Goal: Information Seeking & Learning: Find specific fact

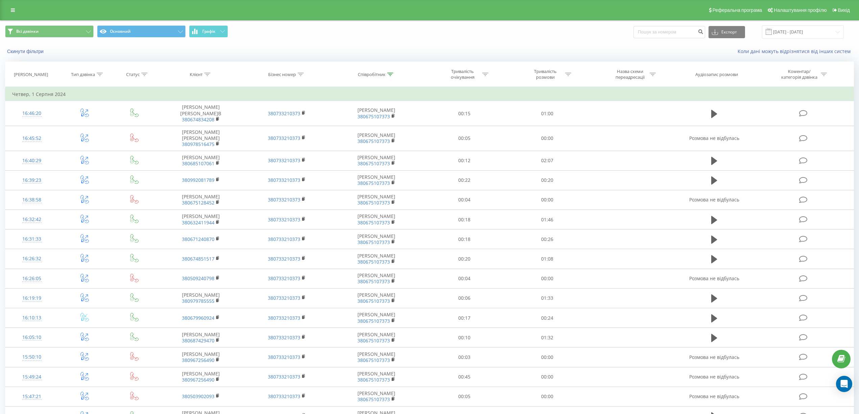
click at [394, 75] on div "Співробітник" at bounding box center [376, 75] width 93 height 6
drag, startPoint x: 383, startPoint y: 123, endPoint x: 349, endPoint y: 127, distance: 34.4
click at [349, 127] on input "[PERSON_NAME]" at bounding box center [377, 123] width 60 height 12
type input "павлюк"
click at [390, 138] on span "OK" at bounding box center [390, 136] width 19 height 10
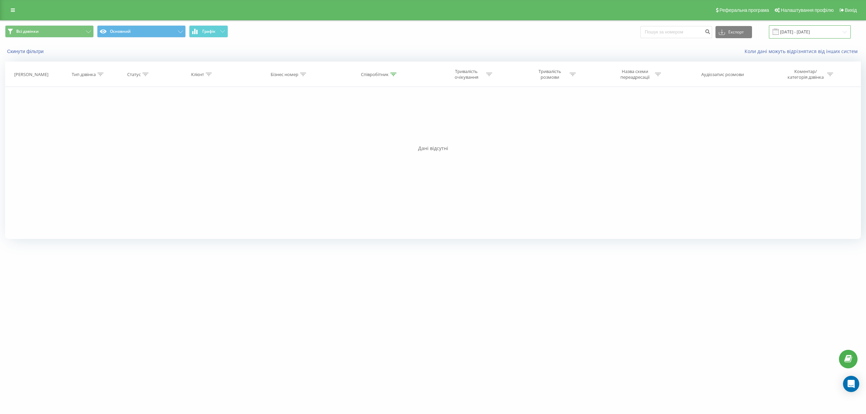
click at [846, 33] on input "[DATE] - [DATE]" at bounding box center [810, 31] width 82 height 13
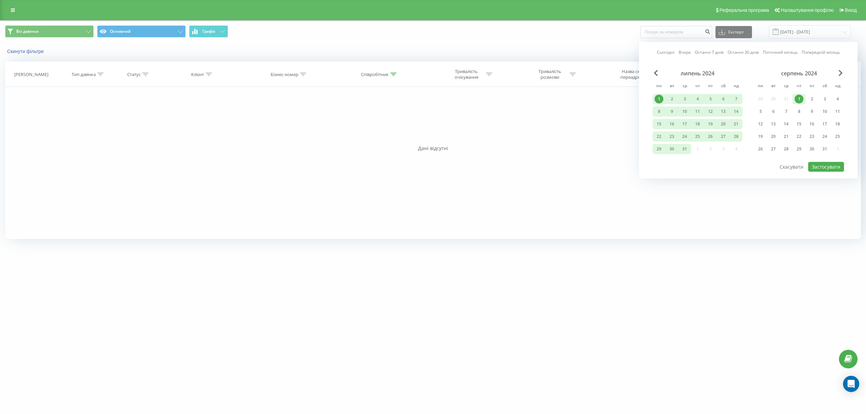
click at [671, 52] on link "Сьогодні" at bounding box center [666, 52] width 18 height 6
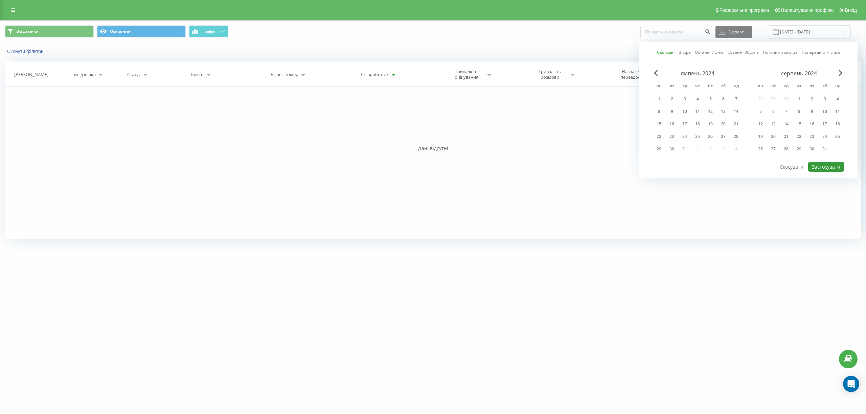
click at [833, 167] on button "Застосувати" at bounding box center [826, 167] width 36 height 10
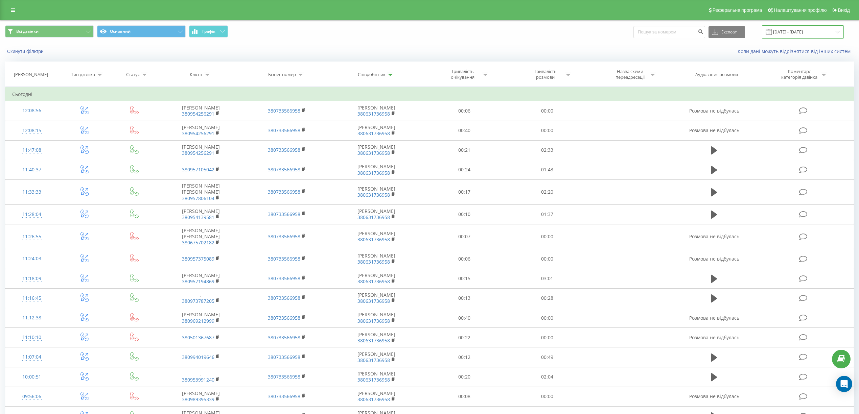
click at [834, 32] on input "[DATE] - [DATE]" at bounding box center [803, 31] width 82 height 13
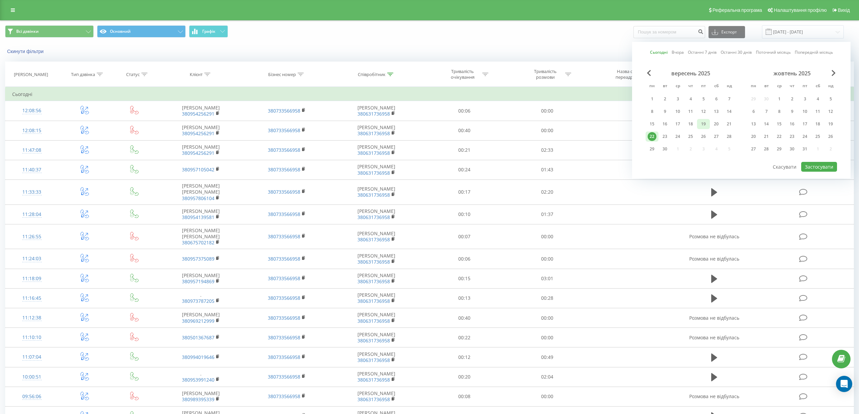
click at [704, 120] on div "19" at bounding box center [703, 124] width 9 height 9
click at [809, 165] on button "Застосувати" at bounding box center [819, 167] width 36 height 10
type input "19.09.2025 - 19.09.2025"
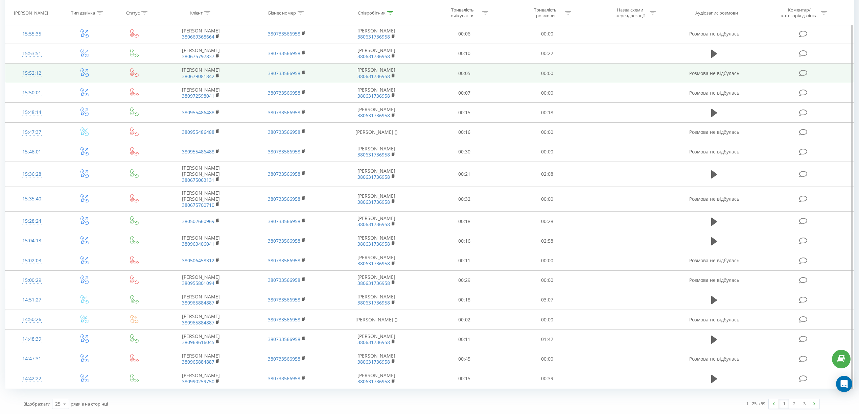
scroll to position [267, 0]
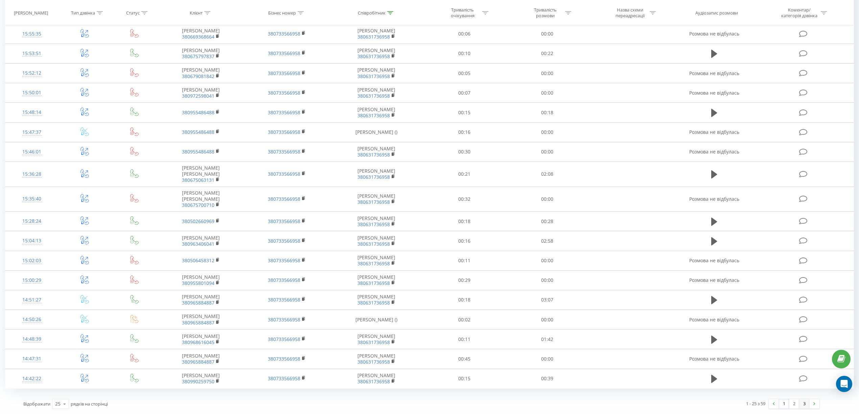
click at [806, 402] on link "3" at bounding box center [804, 403] width 10 height 9
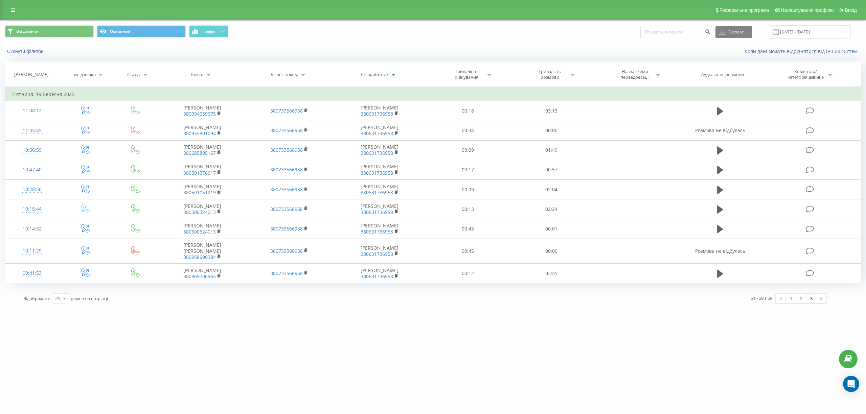
click at [145, 75] on icon at bounding box center [145, 74] width 6 height 3
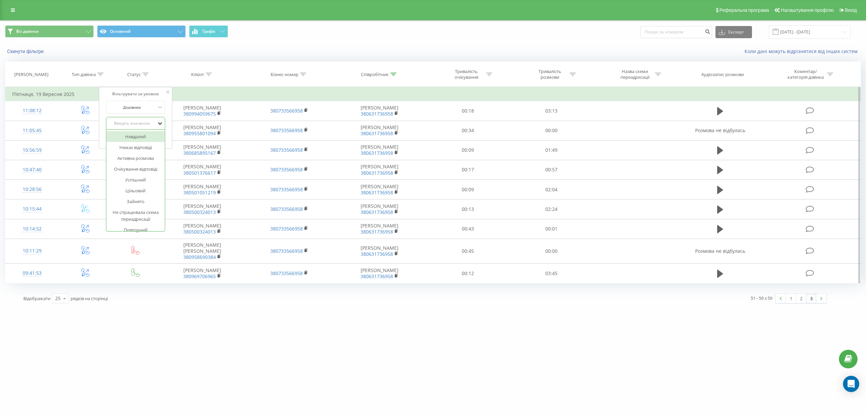
click at [161, 122] on icon at bounding box center [160, 123] width 7 height 7
click at [146, 179] on div "Успішний" at bounding box center [135, 179] width 59 height 11
click at [153, 138] on span "OK" at bounding box center [149, 137] width 19 height 10
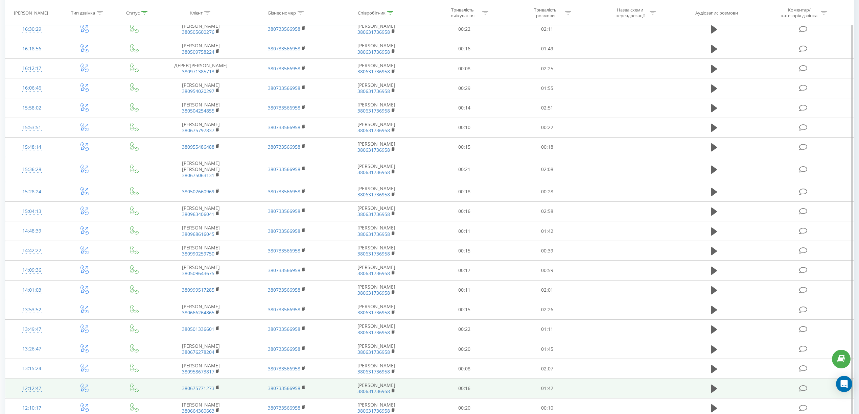
scroll to position [31, 0]
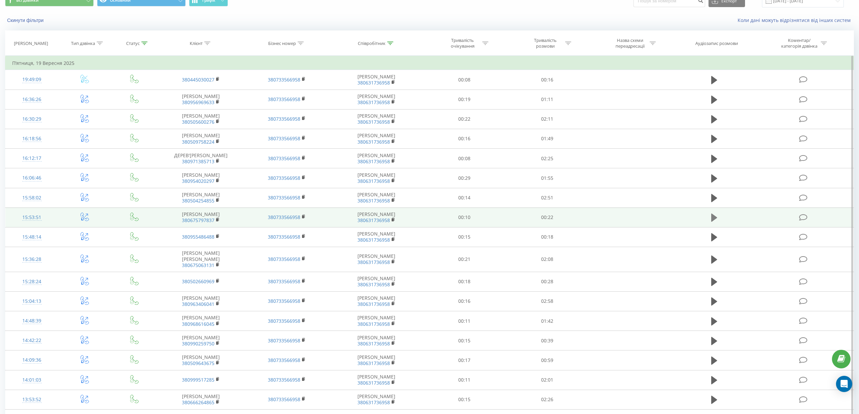
click at [713, 222] on icon at bounding box center [714, 218] width 6 height 8
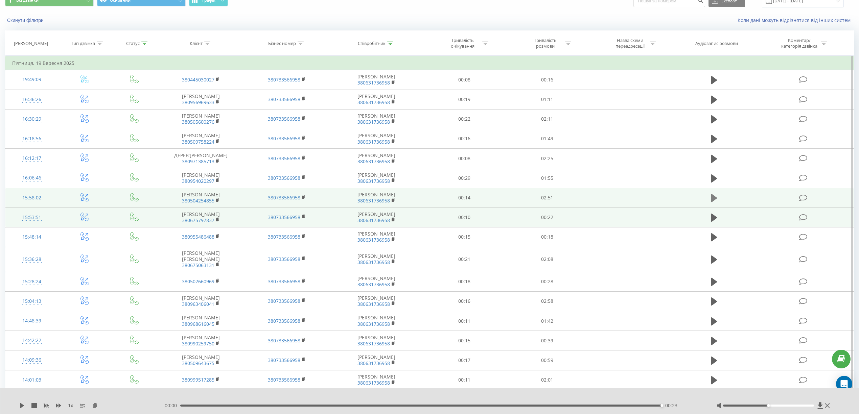
click at [715, 203] on icon at bounding box center [714, 197] width 6 height 9
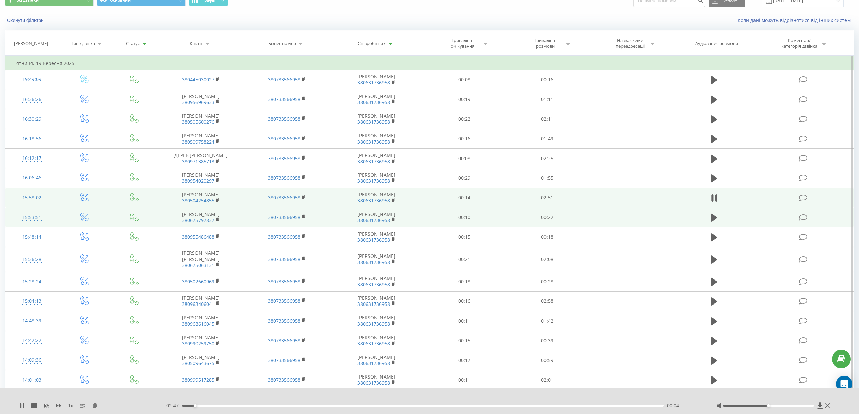
click at [785, 405] on div at bounding box center [768, 406] width 91 height 2
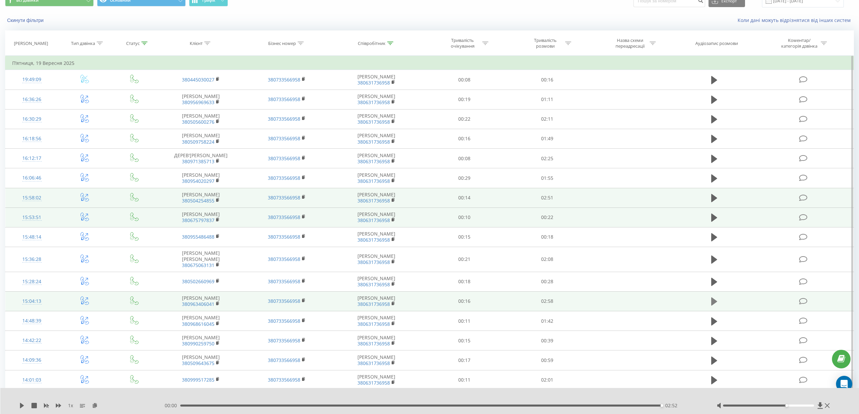
click at [714, 306] on icon at bounding box center [714, 302] width 6 height 8
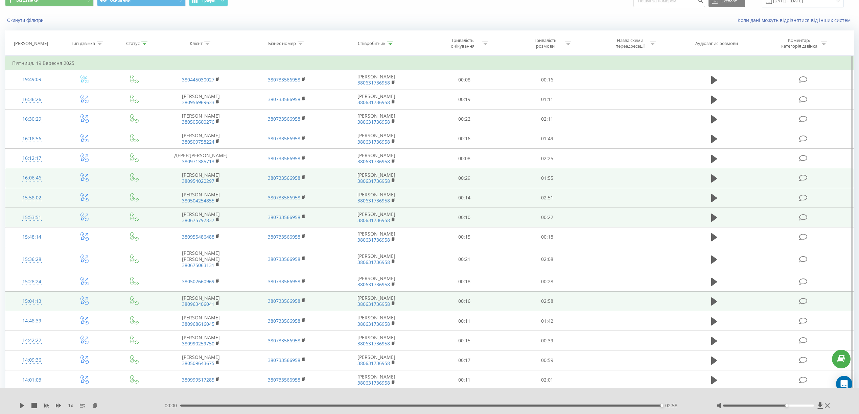
scroll to position [0, 0]
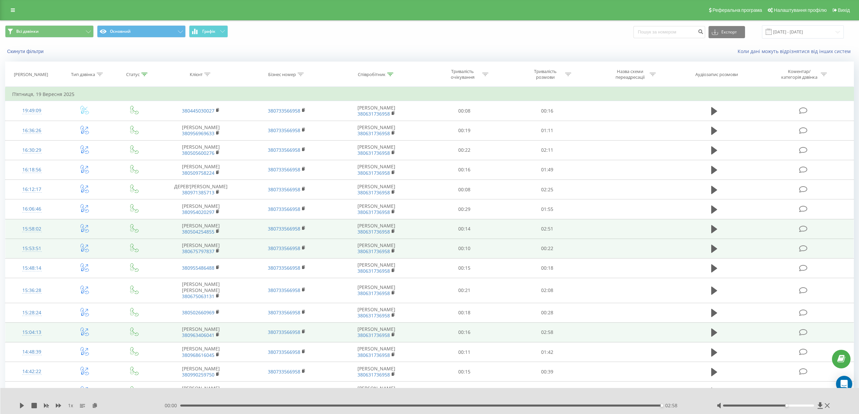
click at [390, 73] on icon at bounding box center [390, 74] width 6 height 3
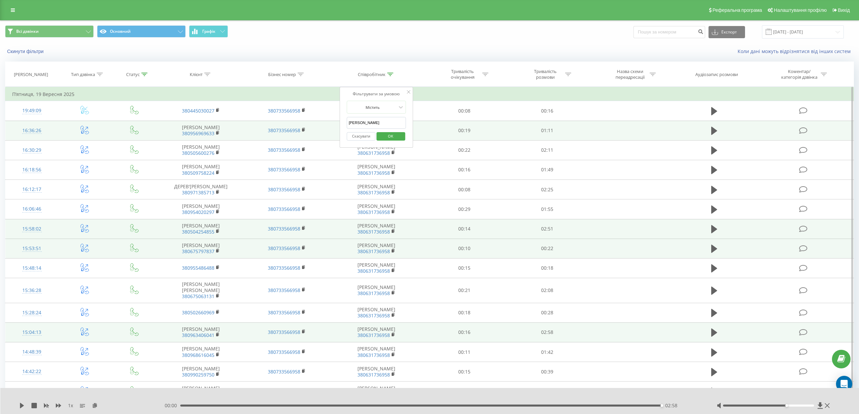
drag, startPoint x: 383, startPoint y: 119, endPoint x: 336, endPoint y: 129, distance: 48.0
click at [336, 129] on table "Фільтрувати за умовою Дорівнює Введіть значення Скасувати OK Фільтрувати за умо…" at bounding box center [429, 342] width 849 height 511
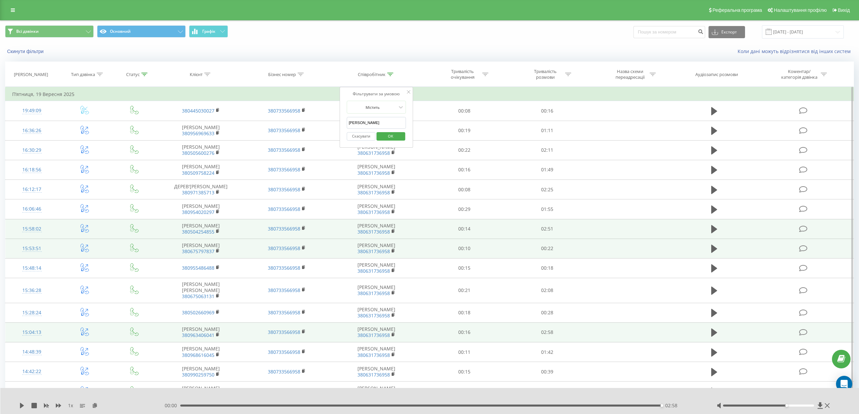
scroll to position [180, 0]
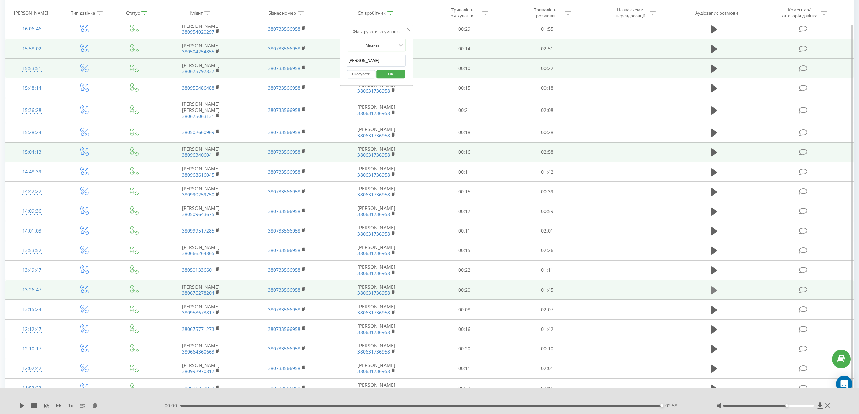
click at [714, 294] on icon at bounding box center [714, 290] width 6 height 8
click at [409, 31] on icon at bounding box center [408, 29] width 3 height 3
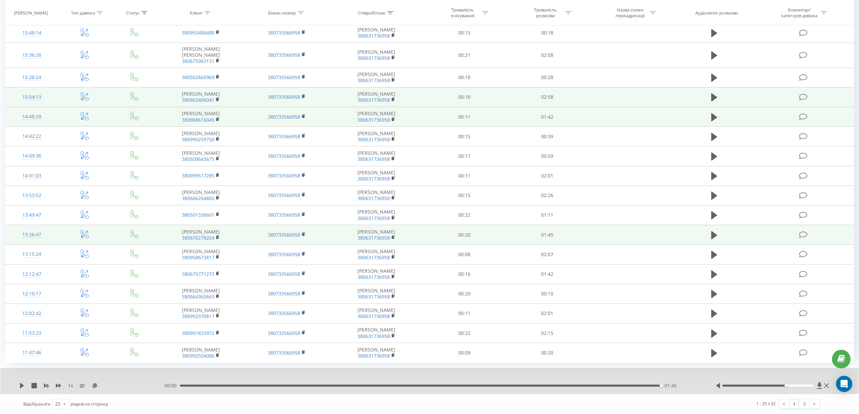
scroll to position [282, 0]
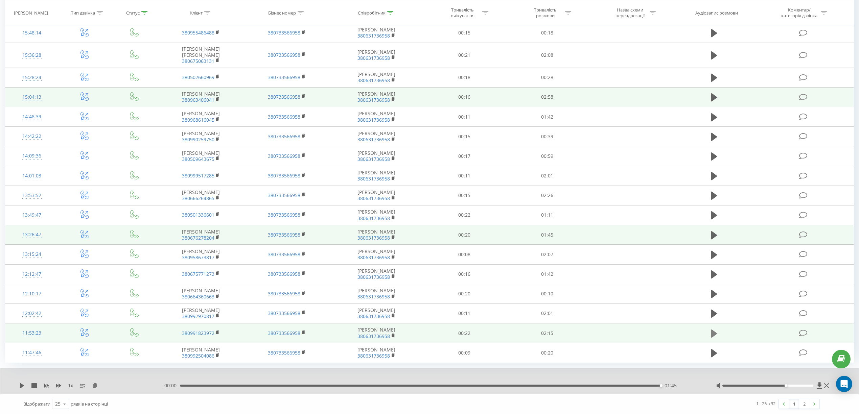
click at [711, 332] on icon at bounding box center [714, 333] width 6 height 9
click at [390, 11] on icon at bounding box center [390, 12] width 6 height 3
drag, startPoint x: 384, startPoint y: 60, endPoint x: 326, endPoint y: 64, distance: 57.9
click at [326, 64] on table "Фільтрувати за умовою Дорівнює Введіть значення Скасувати OK Фільтрувати за умо…" at bounding box center [429, 107] width 849 height 511
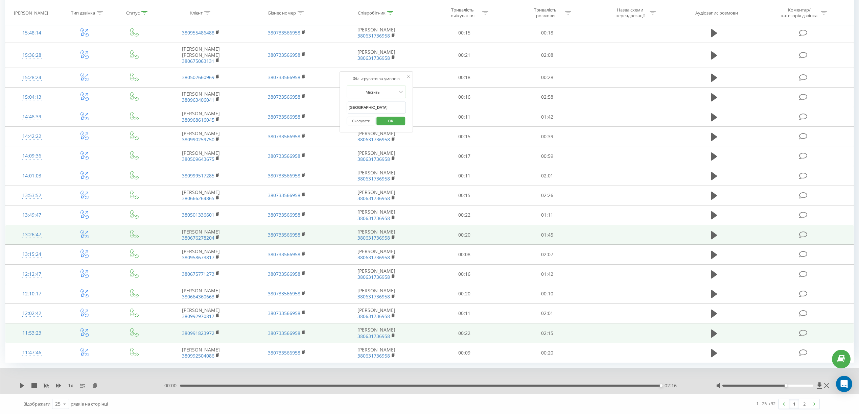
type input "[PERSON_NAME]"
click button "OK" at bounding box center [390, 121] width 29 height 8
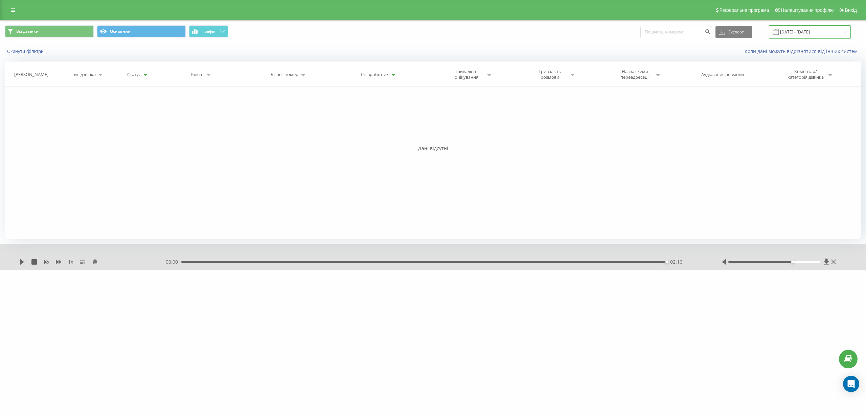
click at [836, 33] on input "19.09.2025 - 19.09.2025" at bounding box center [810, 31] width 82 height 13
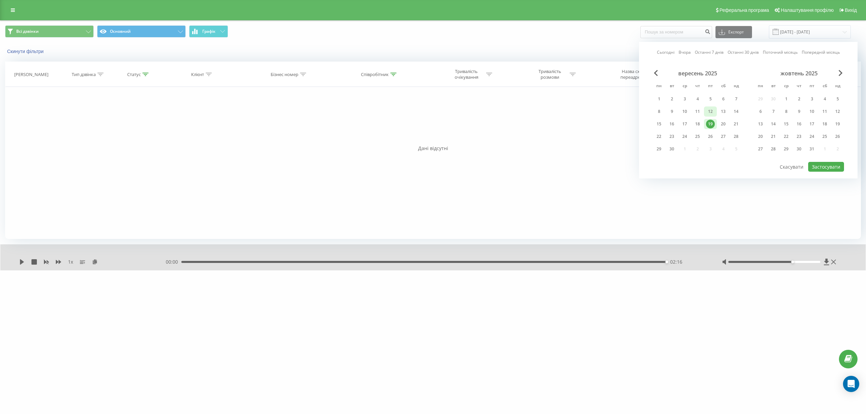
click at [710, 111] on div "12" at bounding box center [710, 111] width 9 height 9
click at [825, 167] on button "Застосувати" at bounding box center [826, 167] width 36 height 10
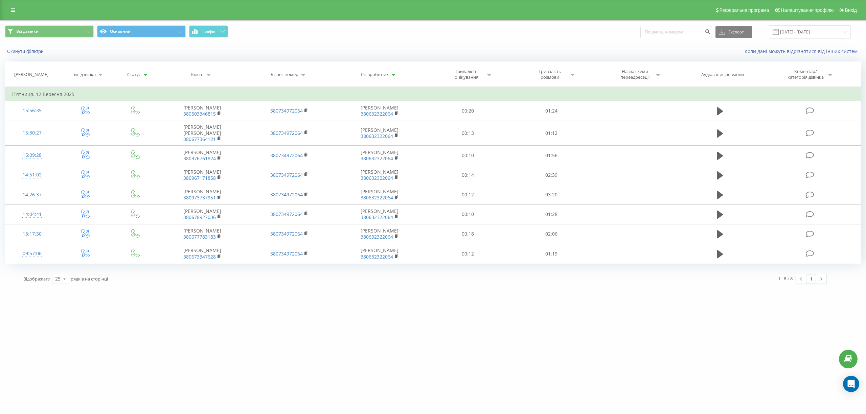
click at [145, 73] on icon at bounding box center [145, 74] width 6 height 3
click at [159, 122] on icon at bounding box center [160, 123] width 7 height 7
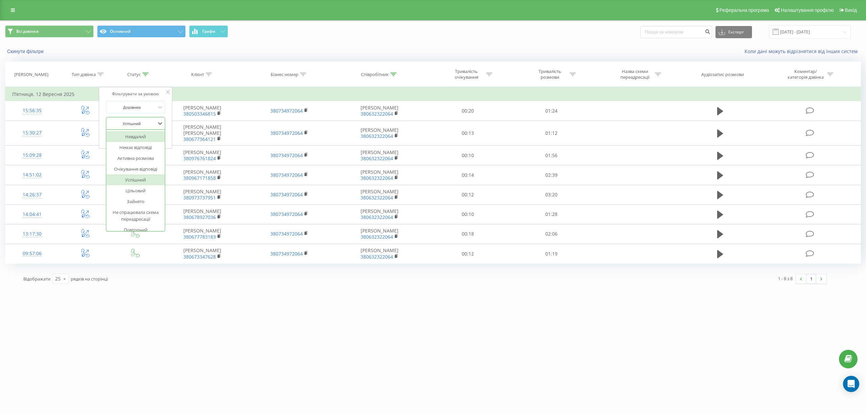
click at [169, 113] on div "Фільтрувати за умовою Дорівнює 14 results available. Use Up and Down to choose …" at bounding box center [136, 118] width 74 height 62
click at [121, 139] on button "Скасувати" at bounding box center [120, 137] width 29 height 8
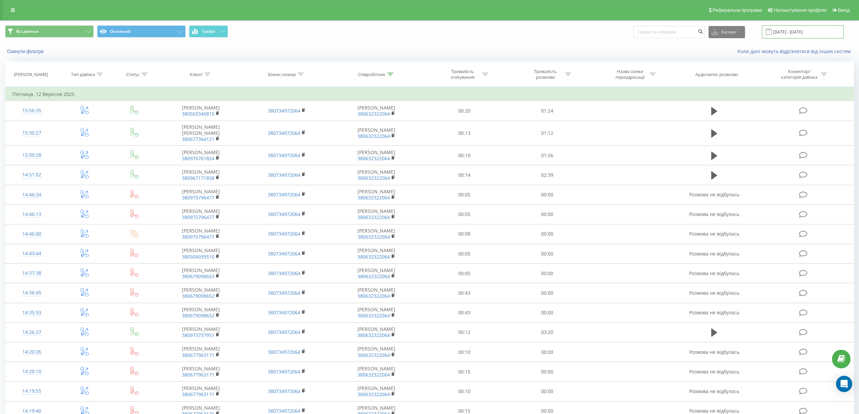
click at [835, 33] on input "12.09.2025 - 12.09.2025" at bounding box center [803, 31] width 82 height 13
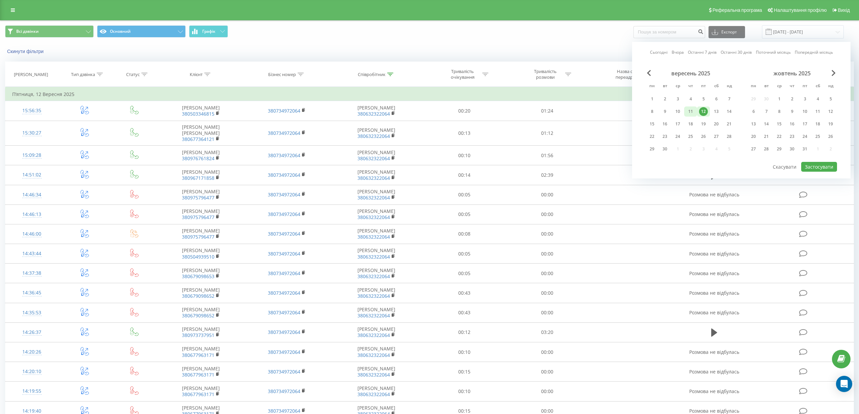
click at [690, 110] on div "11" at bounding box center [690, 111] width 9 height 9
click at [809, 166] on button "Застосувати" at bounding box center [819, 167] width 36 height 10
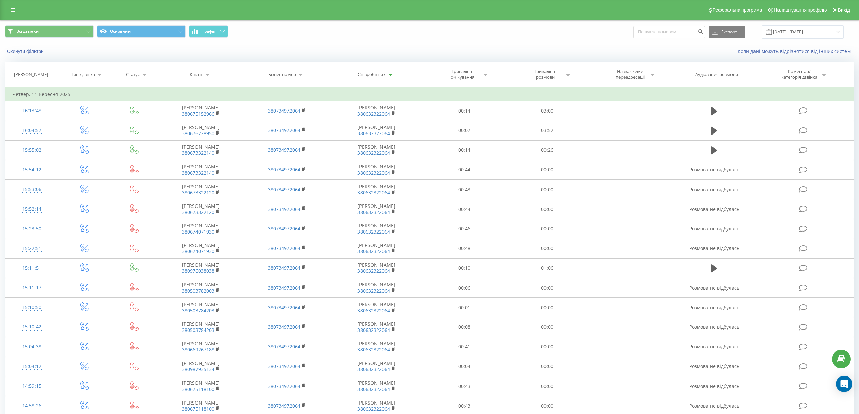
click at [145, 74] on icon at bounding box center [144, 74] width 6 height 3
click at [156, 122] on div "Введіть значення" at bounding box center [135, 123] width 60 height 13
click at [131, 180] on div "Успішний" at bounding box center [134, 179] width 59 height 11
click at [145, 138] on span "OK" at bounding box center [148, 137] width 19 height 10
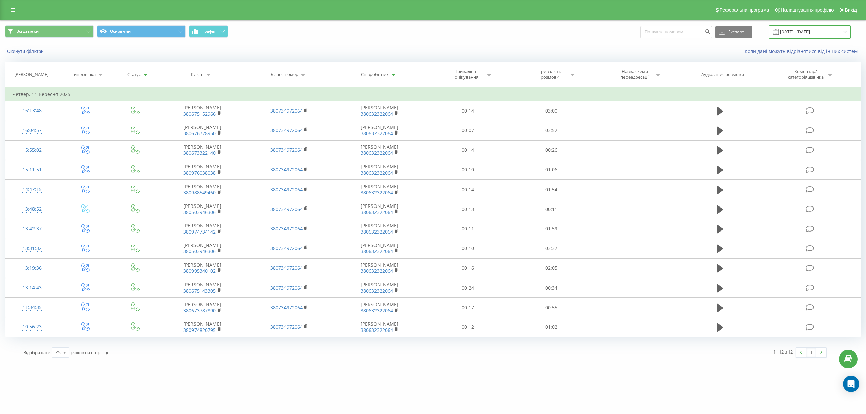
click at [833, 30] on input "11.09.2025 - 11.09.2025" at bounding box center [810, 31] width 82 height 13
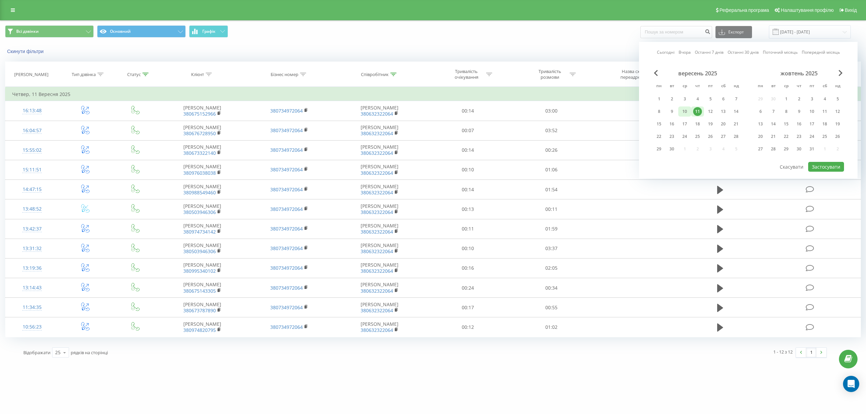
click at [682, 114] on div "10" at bounding box center [684, 111] width 9 height 9
click at [815, 167] on button "Застосувати" at bounding box center [826, 167] width 36 height 10
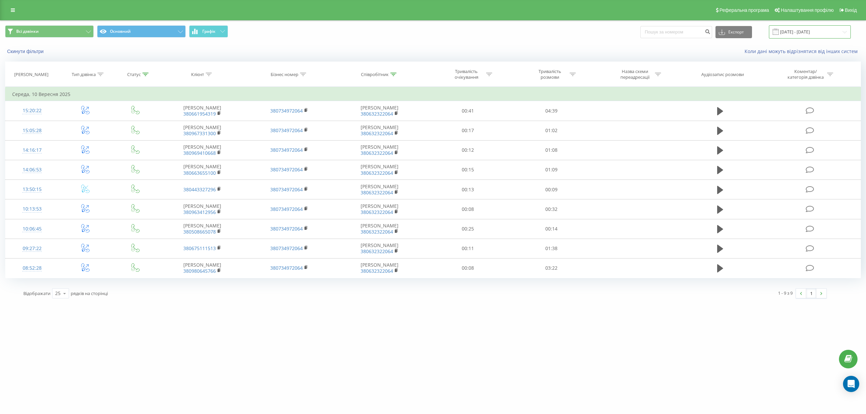
click at [840, 31] on input "10.09.2025 - 10.09.2025" at bounding box center [810, 31] width 82 height 13
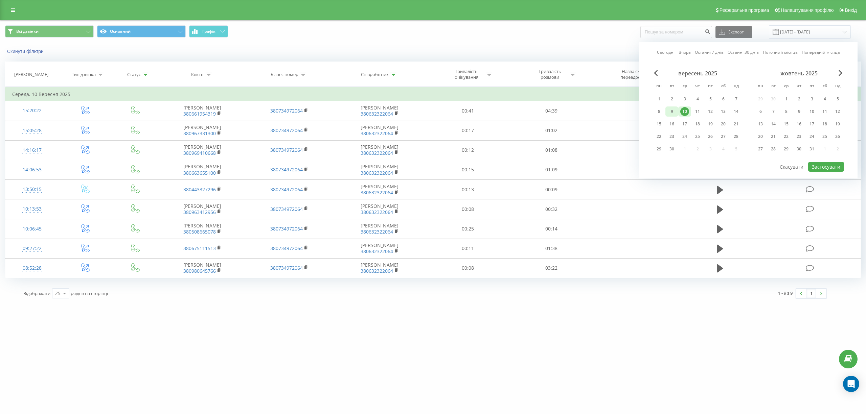
click at [671, 111] on div "9" at bounding box center [671, 111] width 9 height 9
click at [815, 168] on button "Застосувати" at bounding box center [826, 167] width 36 height 10
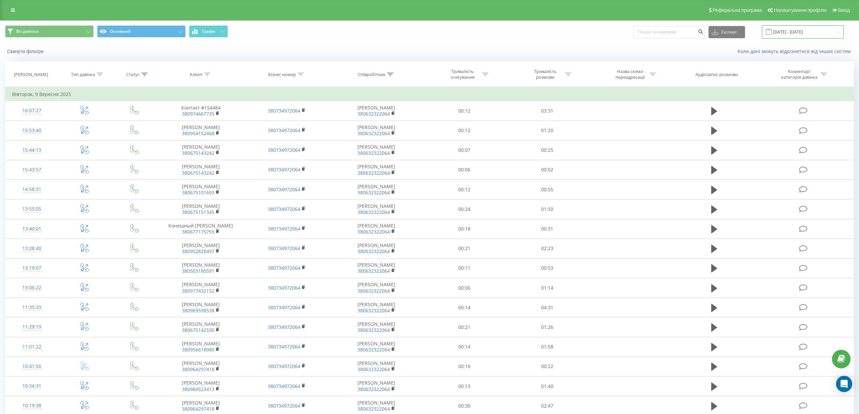
click at [826, 34] on input "09.09.2025 - 09.09.2025" at bounding box center [803, 31] width 82 height 13
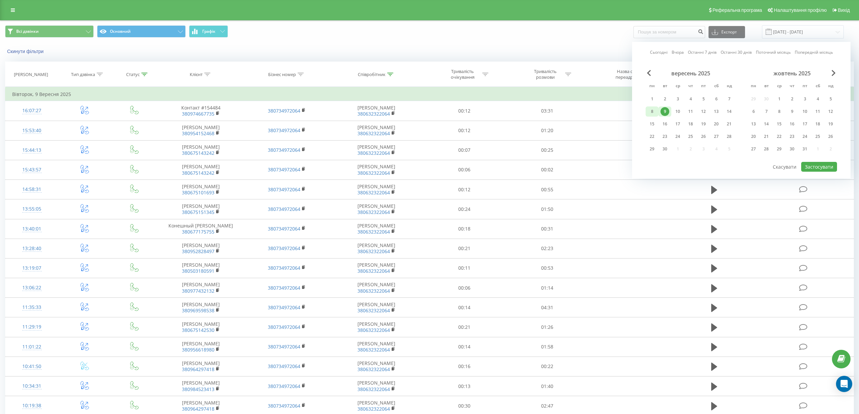
click at [652, 112] on div "8" at bounding box center [651, 111] width 9 height 9
click at [814, 167] on button "Застосувати" at bounding box center [819, 167] width 36 height 10
type input "08.09.2025 - 08.09.2025"
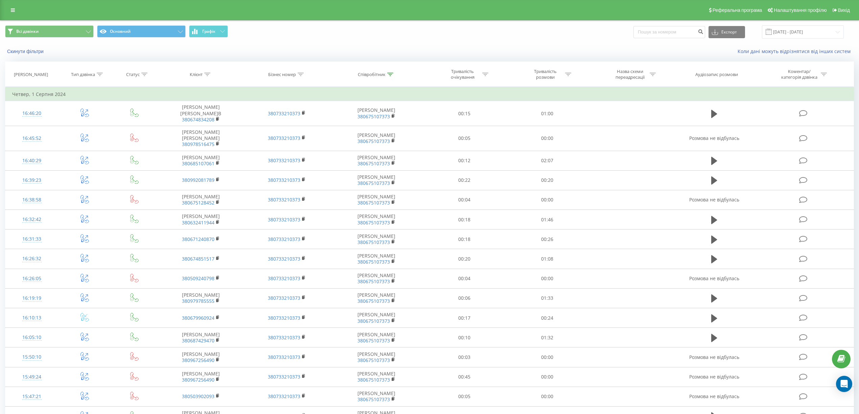
click at [388, 72] on div at bounding box center [390, 75] width 6 height 6
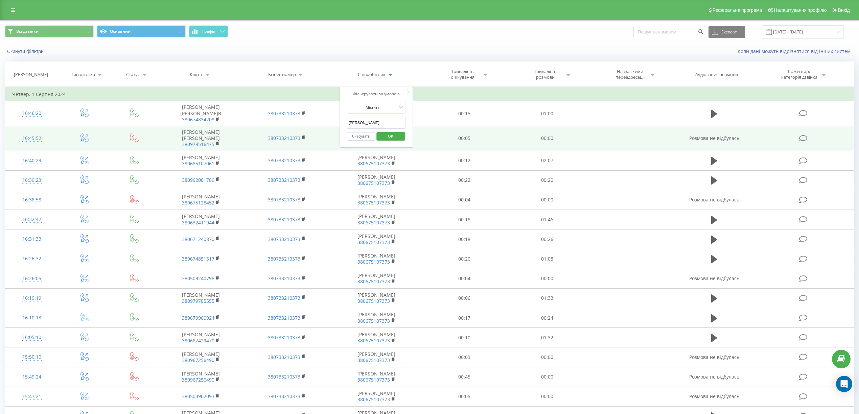
drag, startPoint x: 383, startPoint y: 122, endPoint x: 321, endPoint y: 129, distance: 63.0
click at [321, 129] on table "Фільтрувати за умовою Дорівнює Введіть значення Скасувати OK Фільтрувати за умо…" at bounding box center [429, 345] width 849 height 517
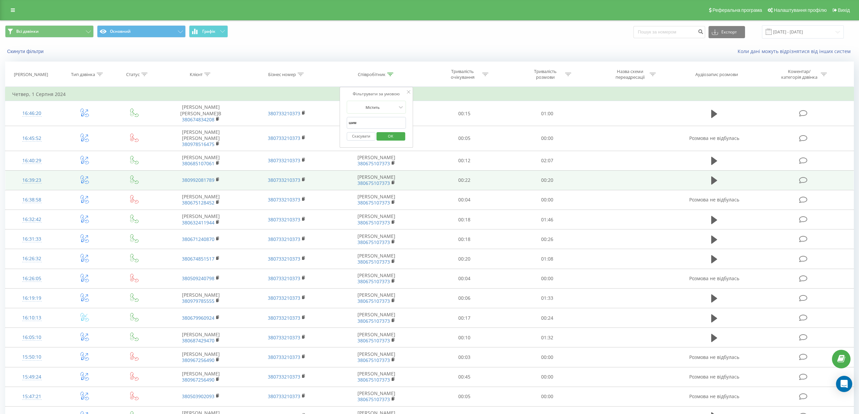
type input "[PERSON_NAME]"
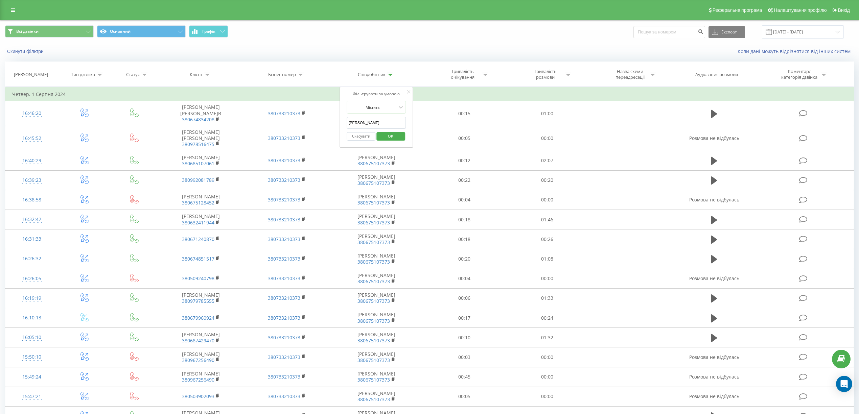
click at [394, 137] on span "OK" at bounding box center [390, 136] width 19 height 10
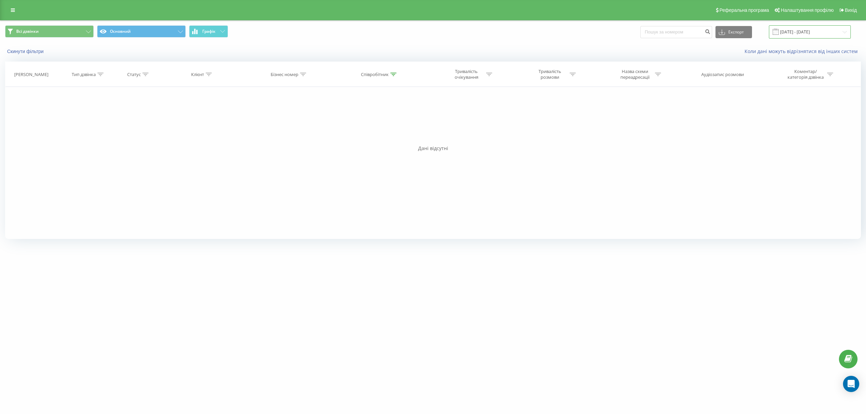
click at [813, 33] on input "[DATE] - [DATE]" at bounding box center [810, 31] width 82 height 13
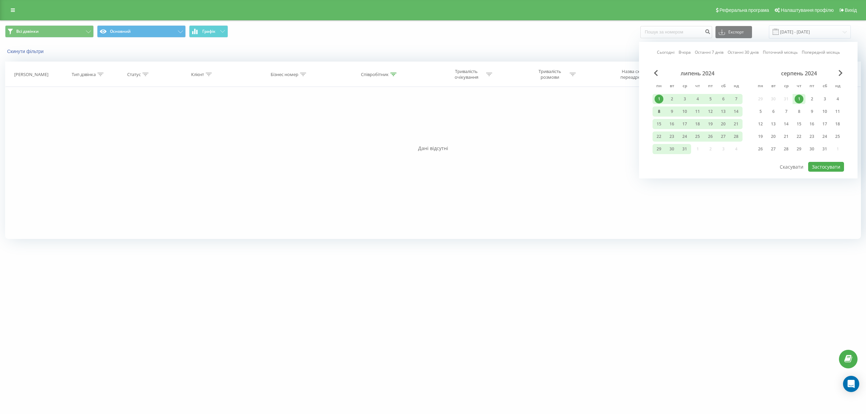
click at [659, 113] on div "8" at bounding box center [658, 111] width 9 height 9
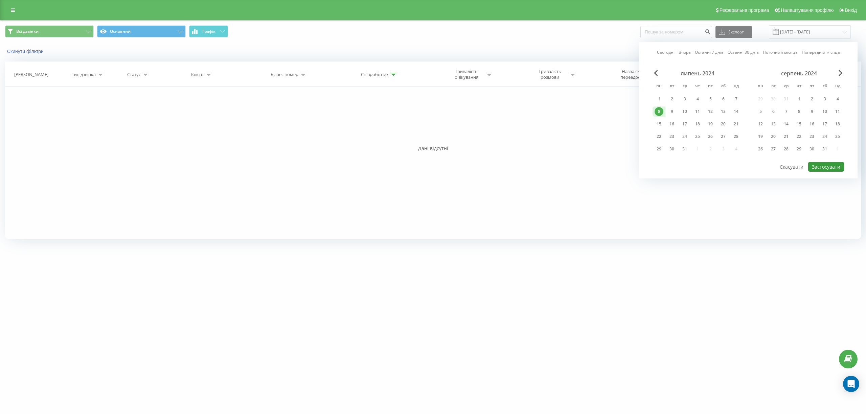
click at [820, 165] on button "Застосувати" at bounding box center [826, 167] width 36 height 10
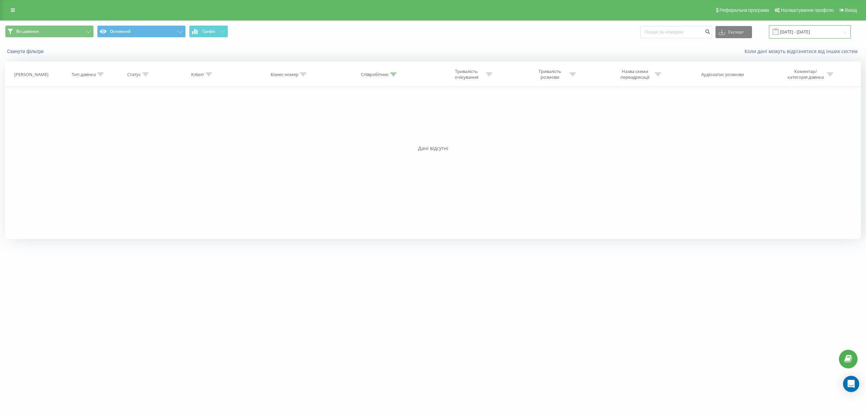
click at [811, 32] on input "[DATE] - [DATE]" at bounding box center [810, 31] width 82 height 13
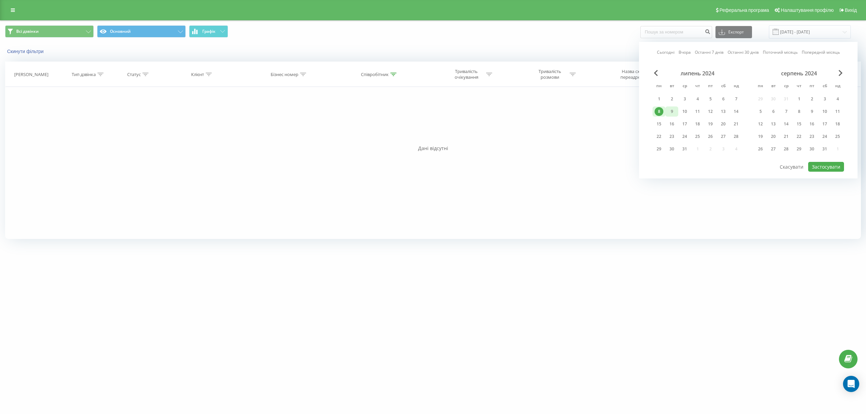
click at [671, 109] on div "9" at bounding box center [671, 111] width 9 height 9
click at [830, 168] on button "Застосувати" at bounding box center [826, 167] width 36 height 10
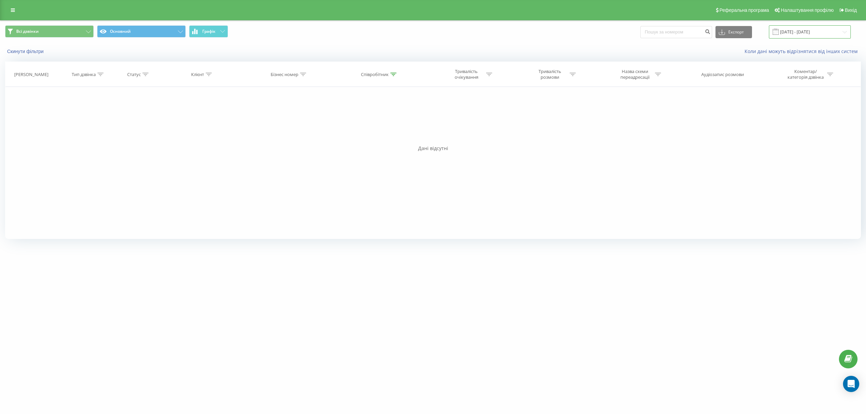
click at [806, 30] on input "[DATE] - [DATE]" at bounding box center [810, 31] width 82 height 13
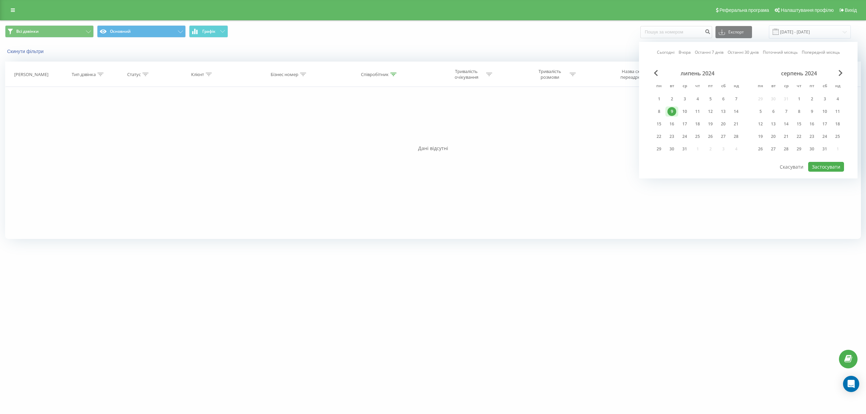
click at [673, 50] on link "Сьогодні" at bounding box center [666, 52] width 18 height 6
click at [838, 168] on button "Застосувати" at bounding box center [826, 167] width 36 height 10
type input "[DATE] - [DATE]"
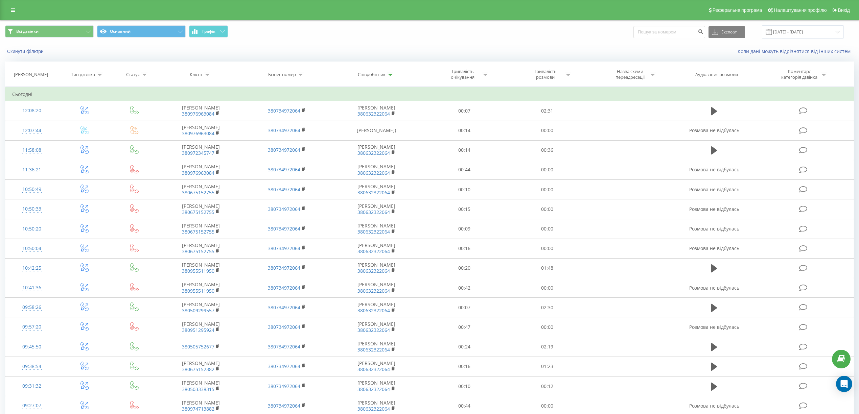
click at [146, 73] on icon at bounding box center [144, 74] width 6 height 3
click at [148, 125] on div "Введіть значення" at bounding box center [131, 123] width 48 height 5
click at [124, 182] on div "Успішний" at bounding box center [134, 179] width 59 height 11
drag, startPoint x: 141, startPoint y: 140, endPoint x: 300, endPoint y: 184, distance: 164.6
click at [143, 141] on span "OK" at bounding box center [148, 137] width 19 height 10
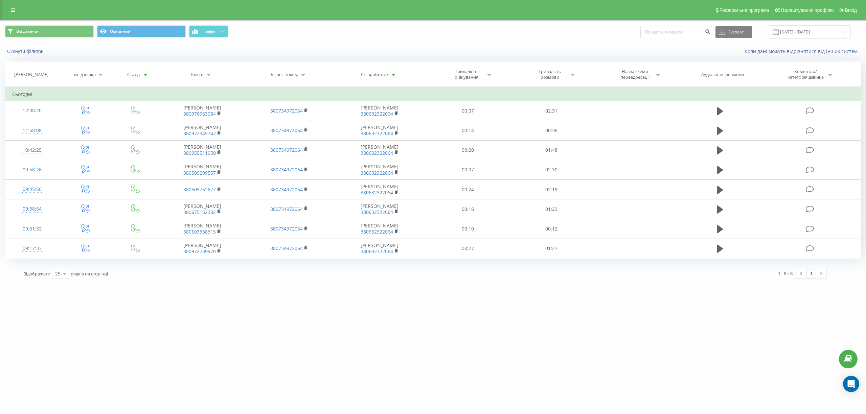
click at [144, 76] on icon at bounding box center [145, 74] width 6 height 3
click at [121, 137] on button "Скасувати" at bounding box center [120, 137] width 29 height 8
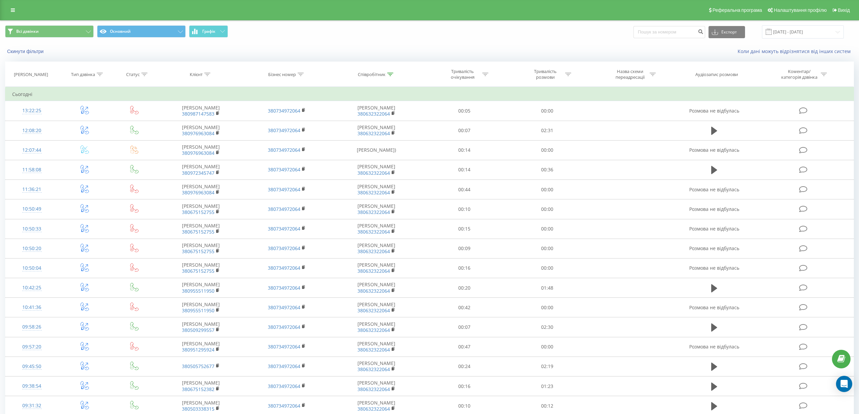
click at [392, 74] on icon at bounding box center [390, 74] width 6 height 3
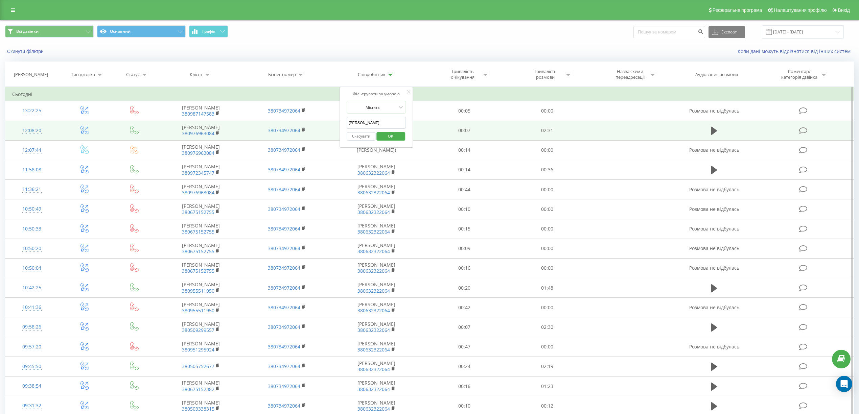
drag, startPoint x: 382, startPoint y: 126, endPoint x: 331, endPoint y: 132, distance: 50.7
click at [331, 132] on table "Фільтрувати за умовою Дорівнює Введіть значення Скасувати OK Фільтрувати за умо…" at bounding box center [429, 291] width 849 height 408
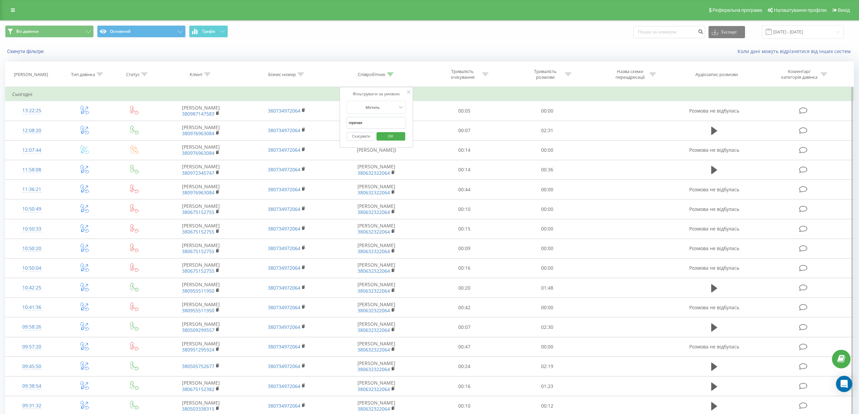
click at [395, 138] on span "OK" at bounding box center [390, 136] width 19 height 10
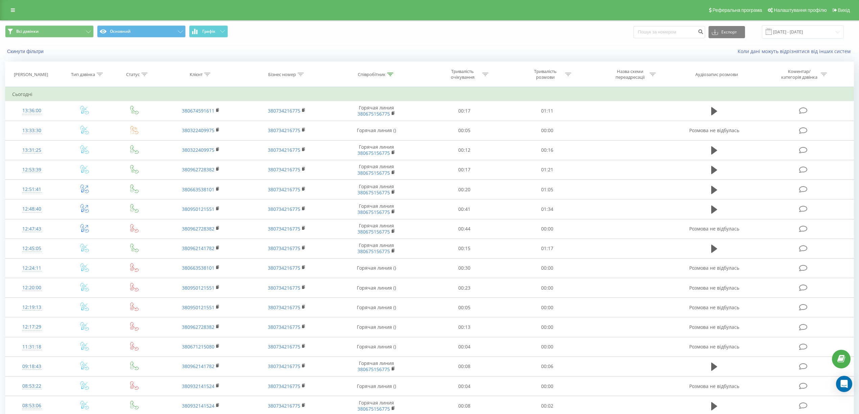
click at [142, 73] on icon at bounding box center [144, 74] width 6 height 3
click at [139, 126] on div "Введіть значення" at bounding box center [131, 123] width 48 height 5
click at [130, 179] on div "Успішний" at bounding box center [134, 179] width 59 height 11
click at [148, 138] on span "OK" at bounding box center [148, 137] width 19 height 10
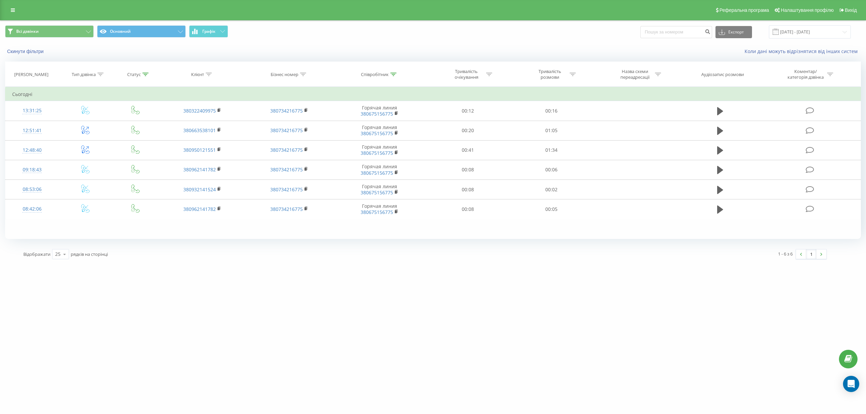
click at [147, 73] on icon at bounding box center [145, 74] width 6 height 3
click at [112, 140] on button "Скасувати" at bounding box center [120, 137] width 29 height 8
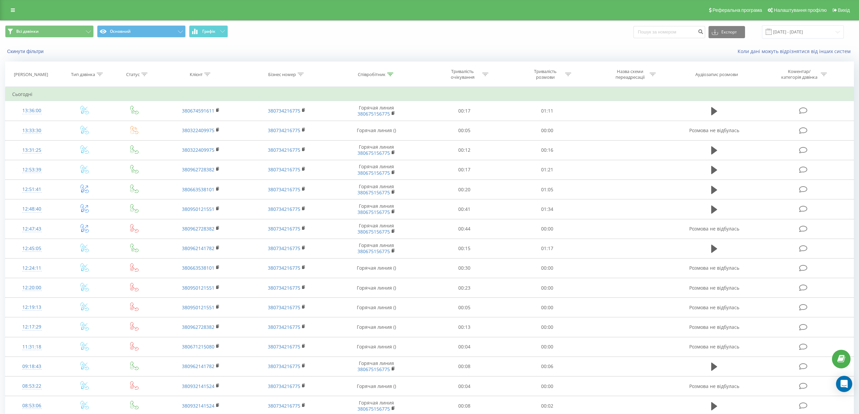
click at [390, 73] on icon at bounding box center [390, 74] width 6 height 3
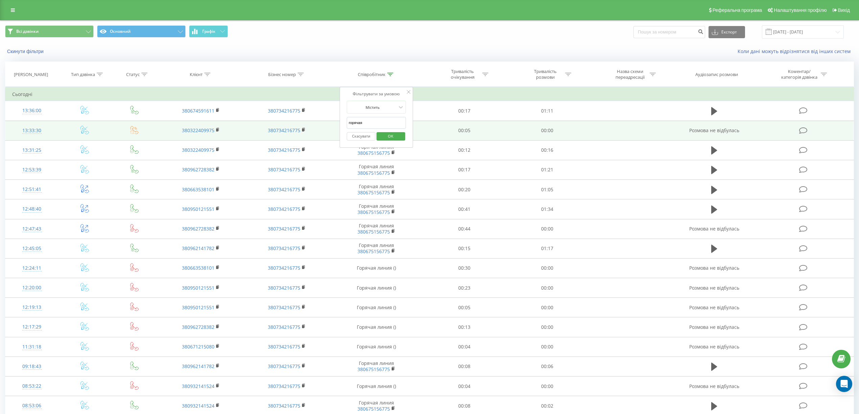
drag, startPoint x: 395, startPoint y: 121, endPoint x: 307, endPoint y: 135, distance: 88.9
click at [307, 135] on table "Фільтрувати за умовою Дорівнює Введіть значення Скасувати OK Фільтрувати за умо…" at bounding box center [429, 261] width 849 height 349
click button "OK" at bounding box center [390, 136] width 29 height 8
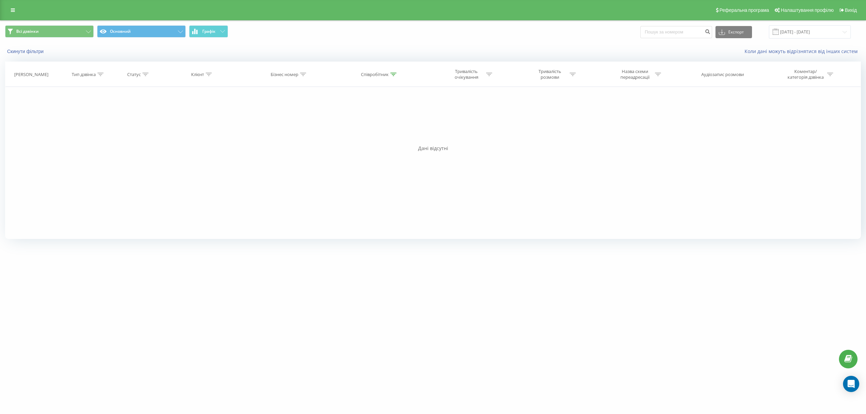
click at [395, 75] on div "Співробітник" at bounding box center [380, 75] width 94 height 6
click at [394, 75] on icon at bounding box center [393, 74] width 6 height 3
click at [393, 73] on icon at bounding box center [393, 74] width 6 height 3
drag, startPoint x: 365, startPoint y: 122, endPoint x: 341, endPoint y: 127, distance: 24.5
click at [341, 127] on div "Фільтрувати за умовою Дорівнює Введіть значення Скасувати OK Фільтрувати за умо…" at bounding box center [432, 163] width 855 height 152
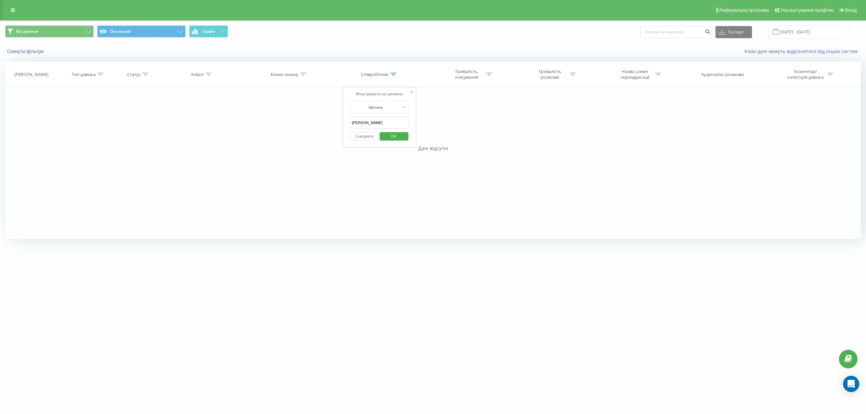
click at [398, 134] on span "OK" at bounding box center [393, 136] width 19 height 10
click at [834, 31] on input "[DATE] - [DATE]" at bounding box center [810, 31] width 82 height 13
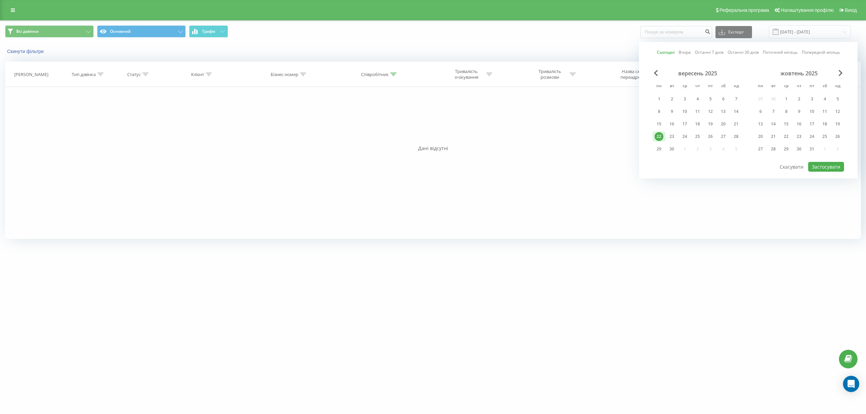
click at [467, 38] on div "Всі дзвінки Основний Графік Експорт .csv .xls .xlsx 22.09.2025 - 22.09.2025 Сьо…" at bounding box center [432, 31] width 855 height 13
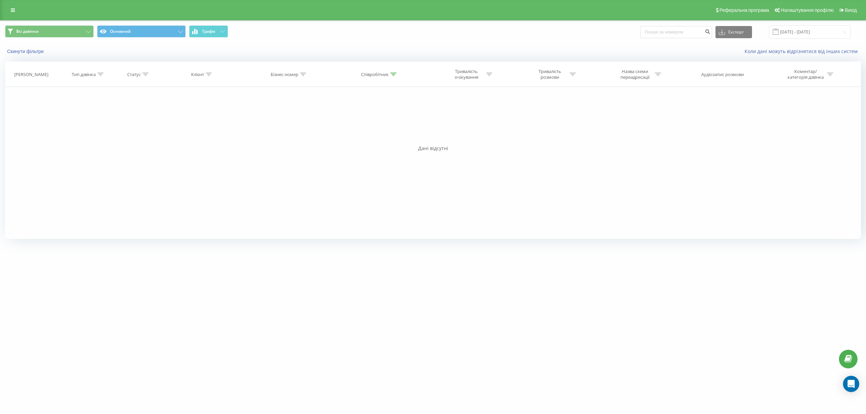
click at [388, 73] on div "Співробітник" at bounding box center [375, 75] width 28 height 6
drag, startPoint x: 377, startPoint y: 121, endPoint x: 352, endPoint y: 122, distance: 25.4
click at [352, 122] on input "Рыбалко" at bounding box center [380, 123] width 60 height 12
click button "OK" at bounding box center [393, 136] width 29 height 8
click at [395, 76] on icon at bounding box center [393, 74] width 6 height 3
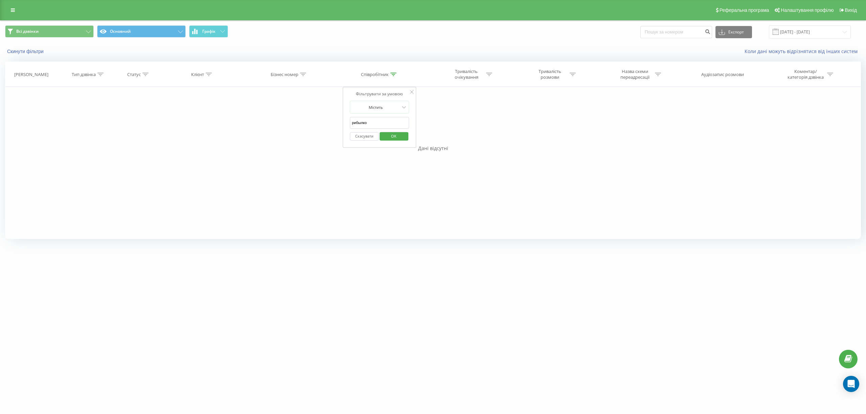
drag, startPoint x: 388, startPoint y: 122, endPoint x: 339, endPoint y: 125, distance: 49.1
click at [339, 125] on div "Фільтрувати за умовою Дорівнює Введіть значення Скасувати OK Фільтрувати за умо…" at bounding box center [432, 163] width 855 height 152
click button "OK" at bounding box center [393, 136] width 29 height 8
click at [808, 36] on input "[DATE] - [DATE]" at bounding box center [810, 31] width 82 height 13
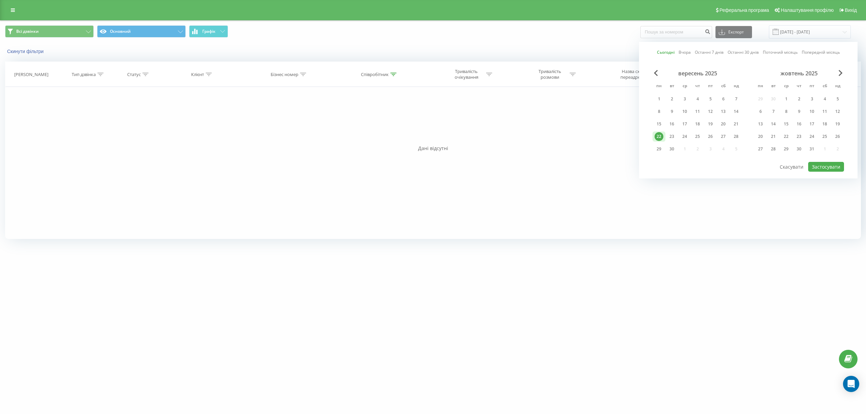
click at [670, 51] on link "Сьогодні" at bounding box center [666, 52] width 18 height 6
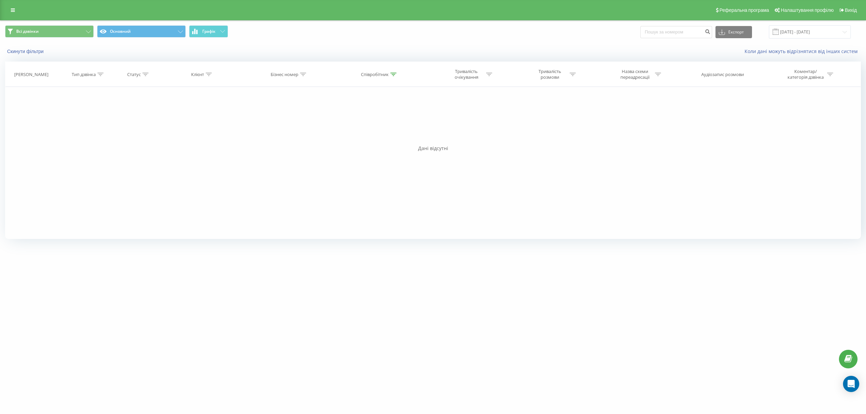
click at [528, 34] on div "Всі дзвінки Основний Графік Експорт .csv .xls .xlsx 22.09.2025 - 22.09.2025" at bounding box center [432, 31] width 855 height 13
click at [147, 74] on icon at bounding box center [145, 74] width 6 height 3
click at [376, 49] on div "Коли дані можуть відрізнятися вiд інших систем" at bounding box center [595, 51] width 541 height 7
click at [171, 90] on div "Фільтрувати за умовою Дорівнює Введіть значення Скасувати OK" at bounding box center [136, 118] width 74 height 62
click at [167, 92] on icon at bounding box center [167, 91] width 3 height 3
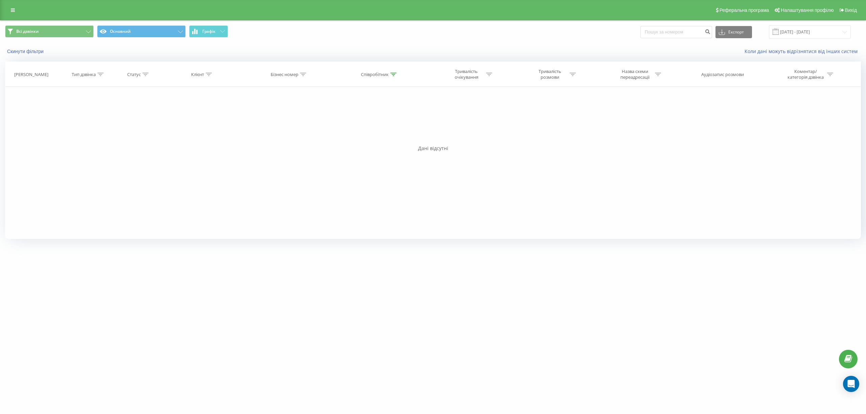
click at [393, 73] on icon at bounding box center [393, 74] width 6 height 3
drag, startPoint x: 371, startPoint y: 122, endPoint x: 340, endPoint y: 126, distance: 31.3
click at [340, 126] on div "Фільтрувати за умовою Дорівнює Введіть значення Скасувати OK Фільтрувати за умо…" at bounding box center [432, 163] width 855 height 152
type input "б"
click button "OK" at bounding box center [393, 136] width 29 height 8
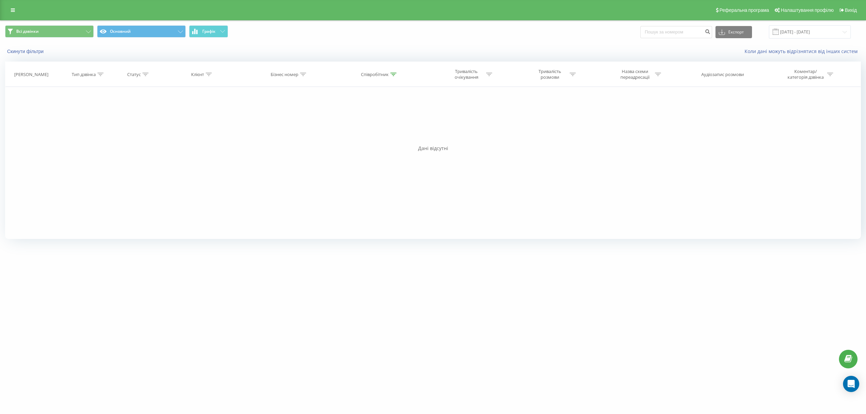
click at [393, 75] on icon at bounding box center [393, 74] width 6 height 3
drag, startPoint x: 357, startPoint y: 124, endPoint x: 353, endPoint y: 124, distance: 4.1
click at [353, 124] on input "рыбалко" at bounding box center [380, 123] width 60 height 12
type input "рибалко"
click at [402, 135] on span "OK" at bounding box center [393, 136] width 19 height 10
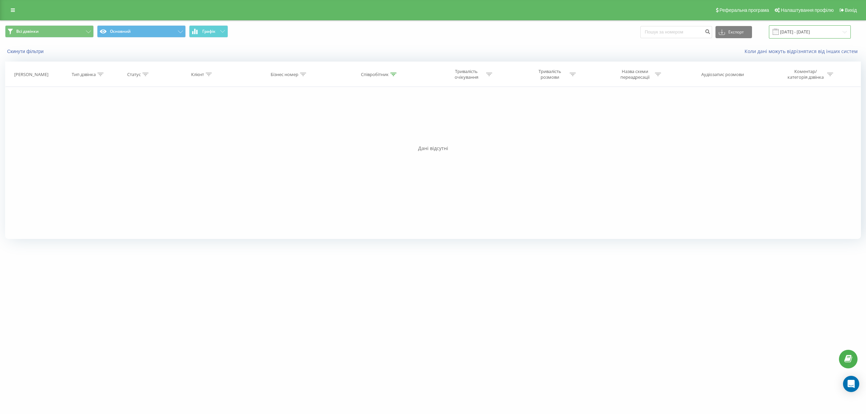
click at [840, 29] on input "[DATE] - [DATE]" at bounding box center [810, 31] width 82 height 13
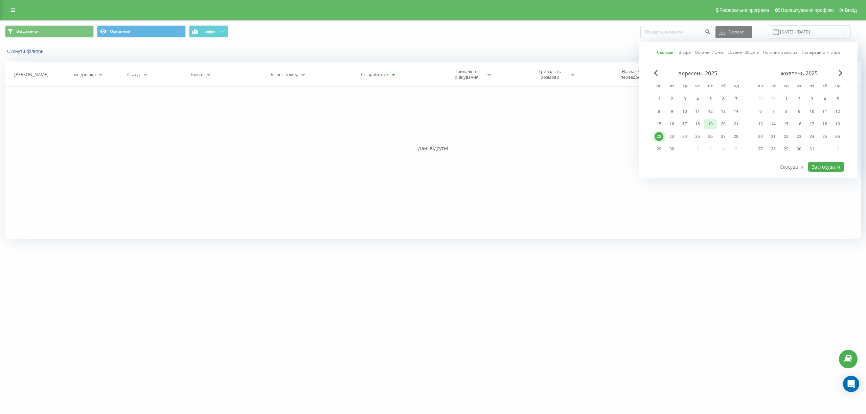
click at [711, 122] on div "19" at bounding box center [710, 124] width 9 height 9
click at [816, 165] on button "Застосувати" at bounding box center [826, 167] width 36 height 10
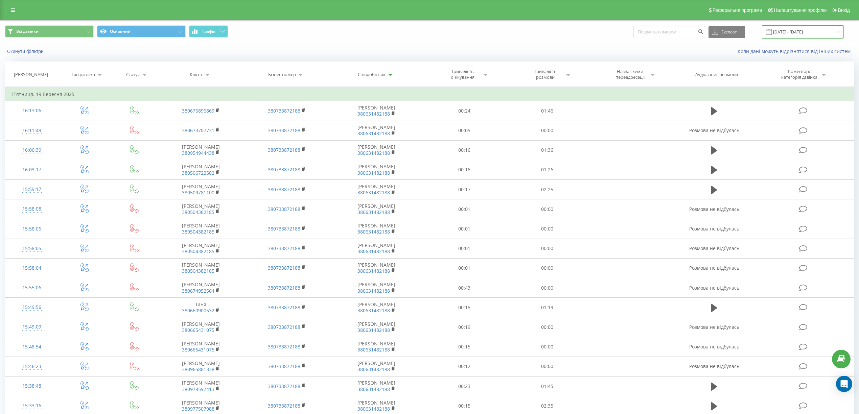
click at [815, 36] on input "19.09.2025 - 19.09.2025" at bounding box center [803, 31] width 82 height 13
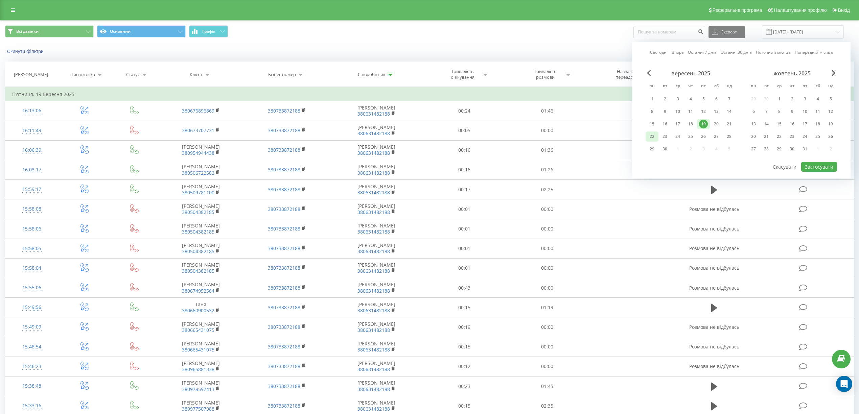
click at [654, 135] on div "22" at bounding box center [651, 136] width 9 height 9
click at [828, 166] on button "Застосувати" at bounding box center [819, 167] width 36 height 10
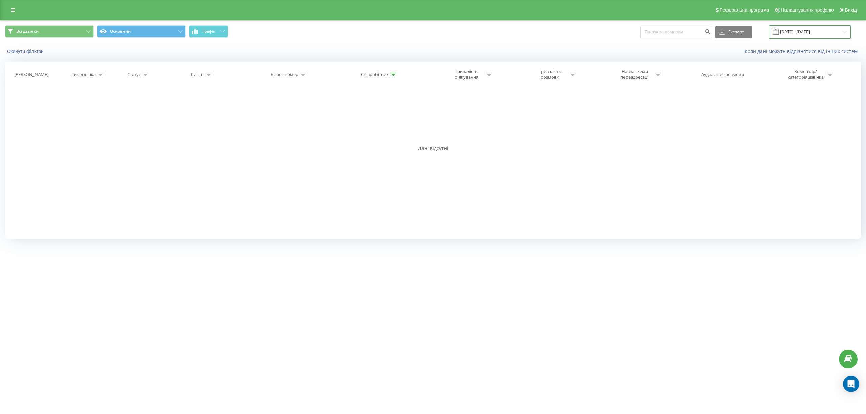
click at [835, 34] on input "[DATE] - [DATE]" at bounding box center [810, 31] width 82 height 13
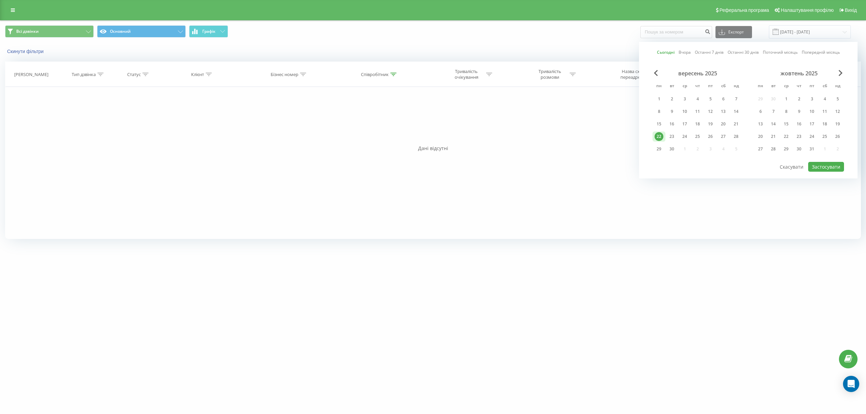
click at [657, 137] on div "22" at bounding box center [658, 136] width 9 height 9
click at [816, 164] on button "Застосувати" at bounding box center [826, 167] width 36 height 10
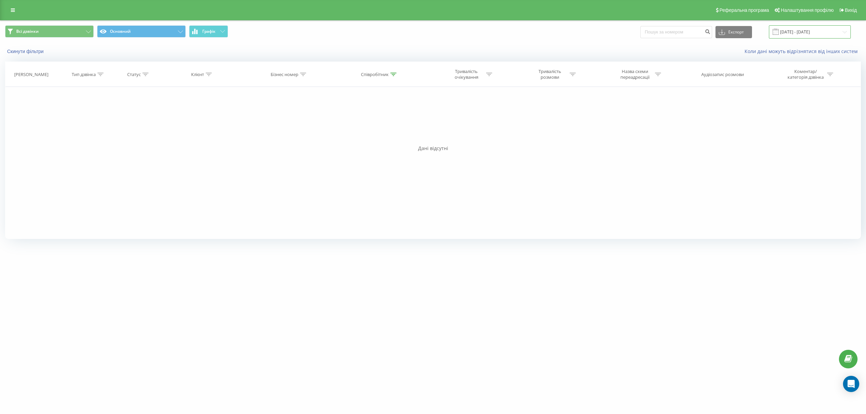
click at [835, 32] on input "[DATE] - [DATE]" at bounding box center [810, 31] width 82 height 13
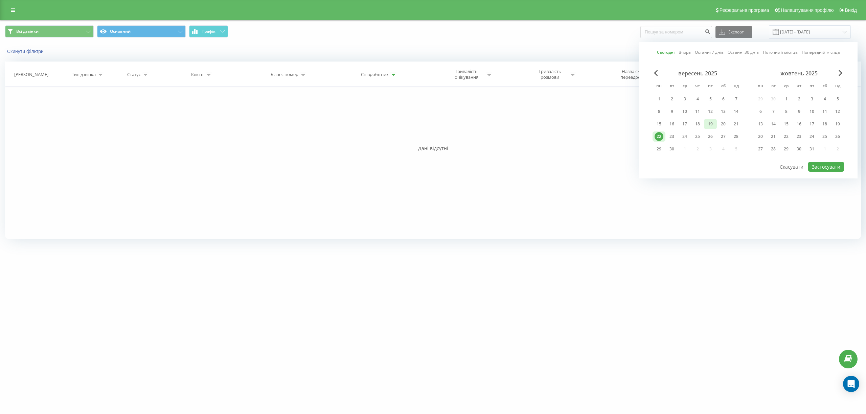
click at [710, 123] on div "19" at bounding box center [710, 124] width 9 height 9
click at [810, 164] on button "Застосувати" at bounding box center [826, 167] width 36 height 10
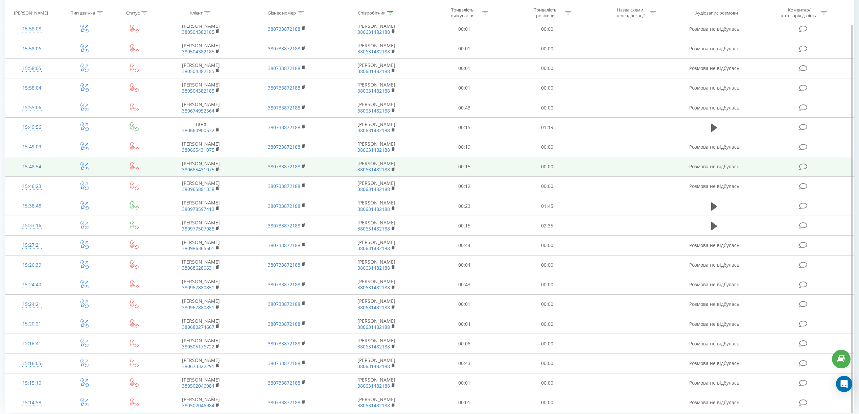
scroll to position [251, 0]
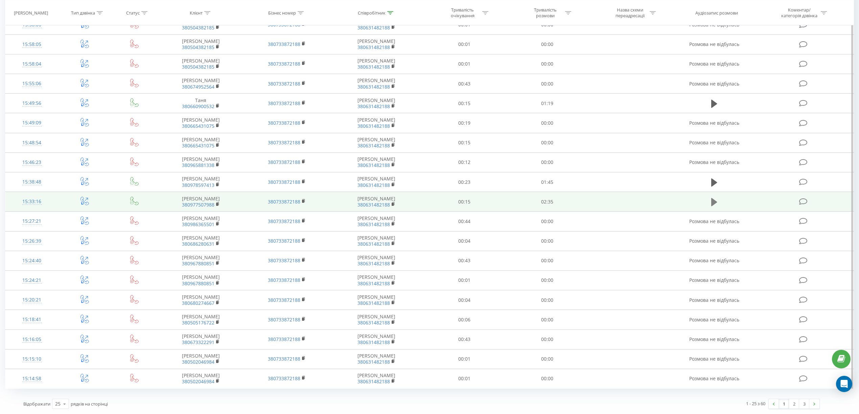
click at [714, 198] on icon at bounding box center [714, 202] width 6 height 8
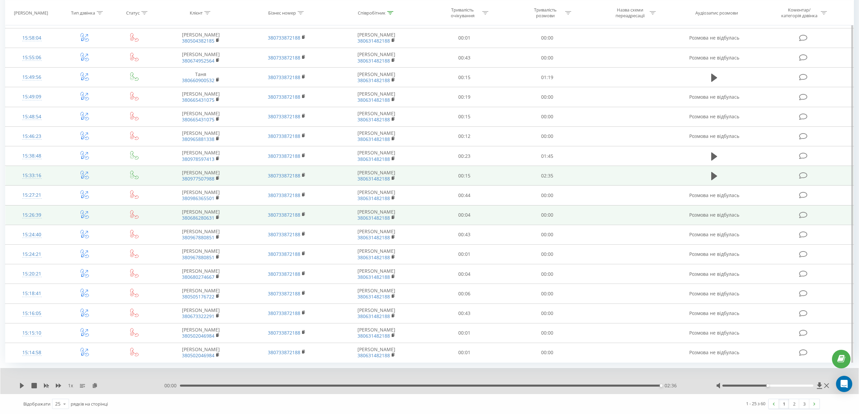
scroll to position [277, 0]
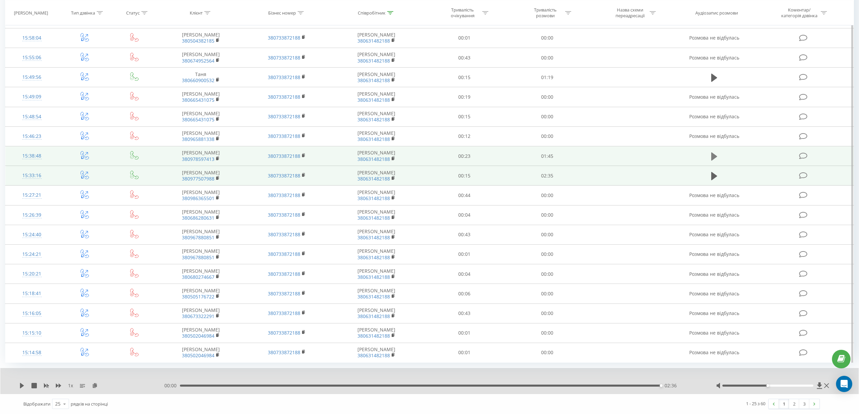
click at [716, 152] on icon at bounding box center [714, 156] width 6 height 8
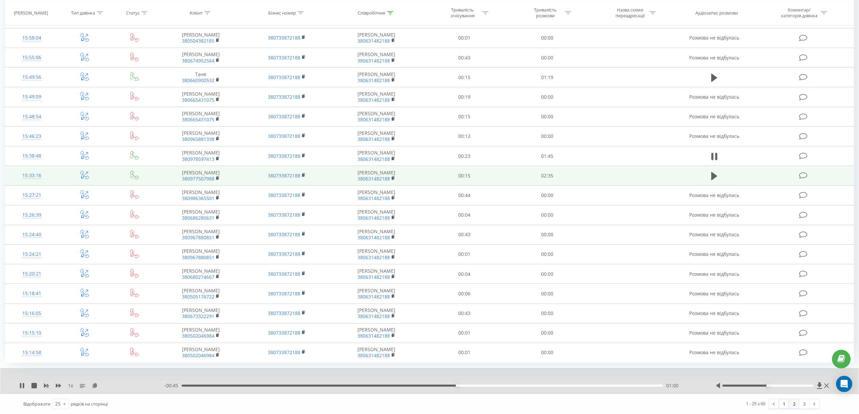
click at [792, 407] on link "2" at bounding box center [794, 403] width 10 height 9
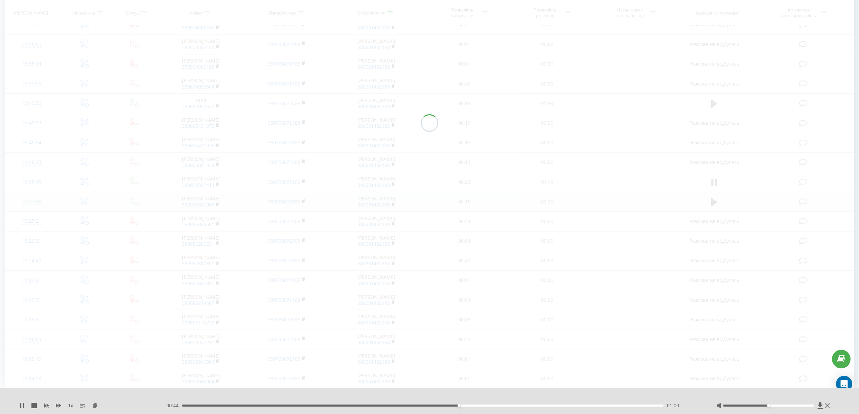
scroll to position [45, 0]
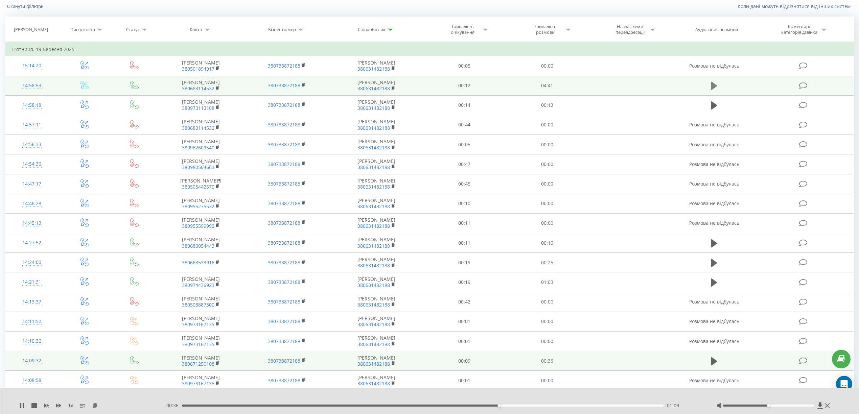
click at [710, 87] on button at bounding box center [714, 86] width 10 height 10
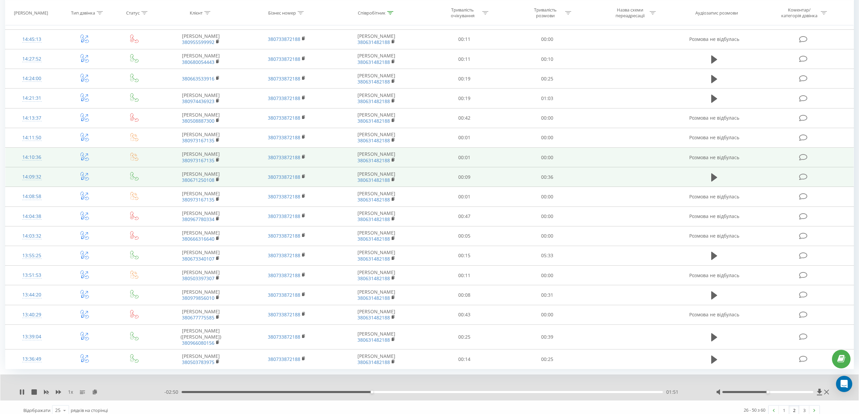
scroll to position [255, 0]
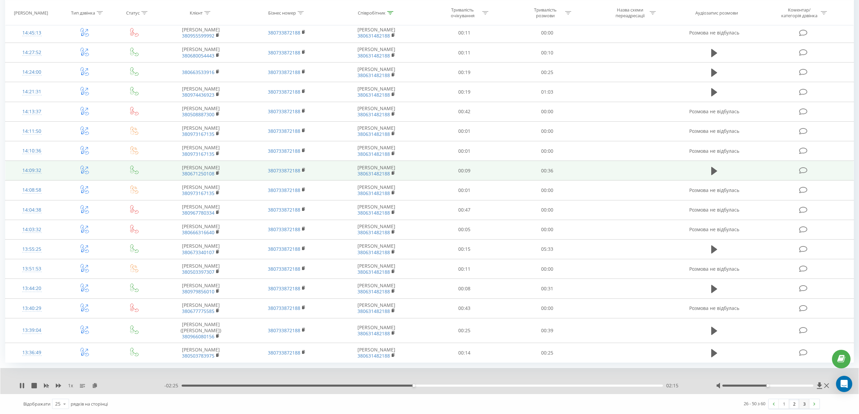
click at [805, 405] on link "3" at bounding box center [804, 403] width 10 height 9
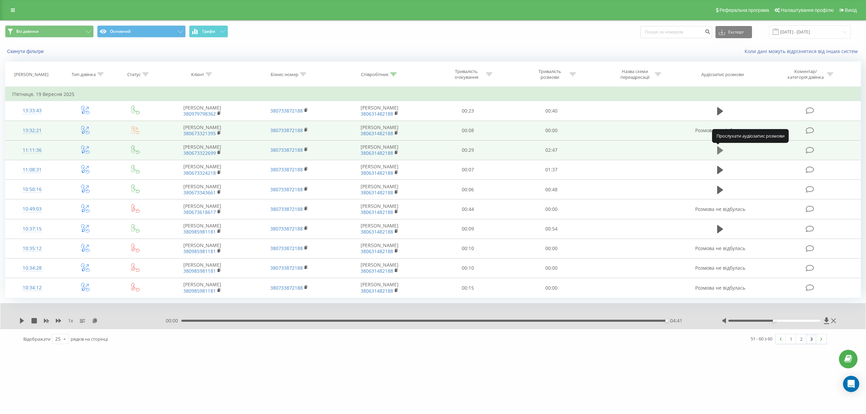
click at [721, 151] on icon at bounding box center [720, 150] width 6 height 8
click at [843, 33] on input "19.09.2025 - 19.09.2025" at bounding box center [810, 31] width 82 height 13
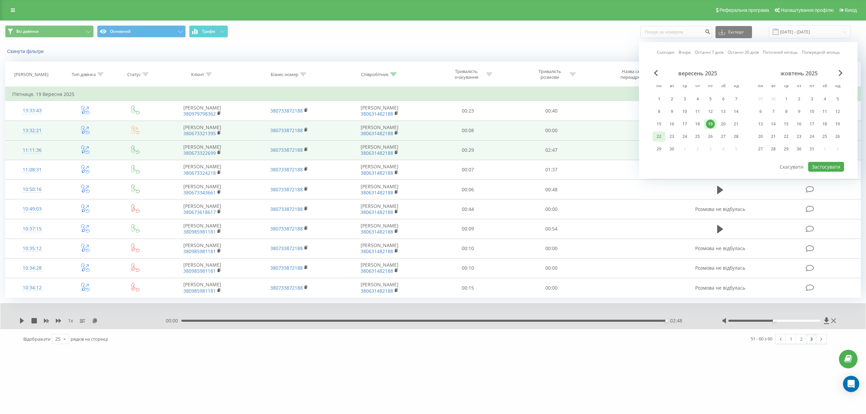
click at [657, 136] on div "22" at bounding box center [658, 136] width 9 height 9
click at [832, 166] on button "Застосувати" at bounding box center [826, 167] width 36 height 10
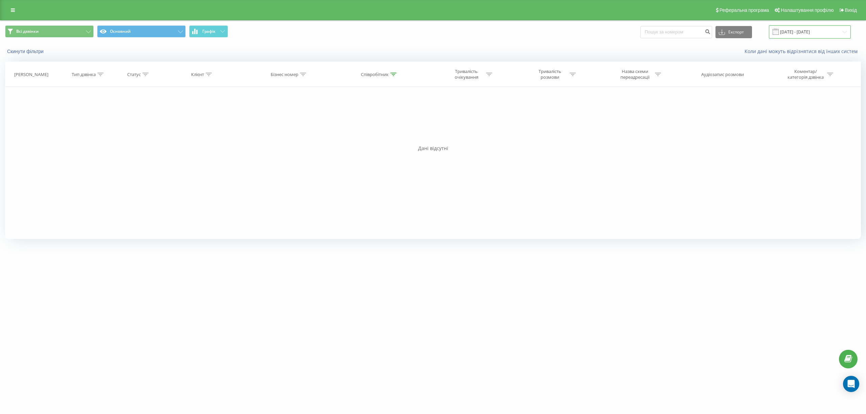
click at [845, 34] on input "[DATE] - [DATE]" at bounding box center [810, 31] width 82 height 13
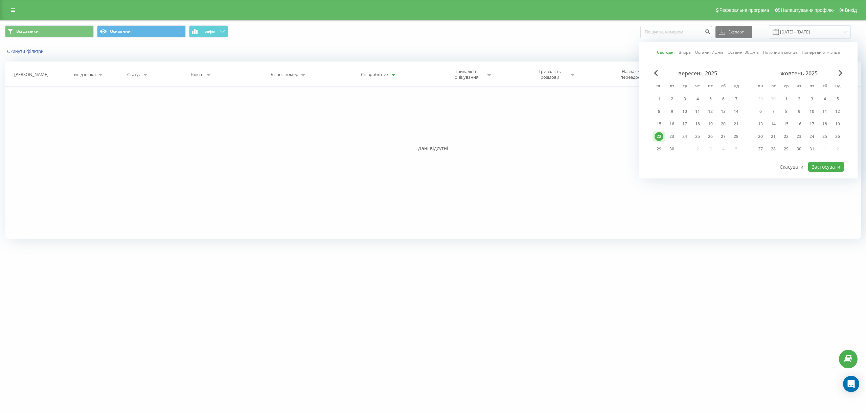
click at [711, 160] on div "вересень 2025 пн вт ср чт пт сб нд 1 2 3 4 5 6 7 8 9 10 11 12 13 14 15 16 17 18…" at bounding box center [747, 115] width 191 height 91
click at [686, 122] on div "17" at bounding box center [684, 124] width 9 height 9
click at [829, 166] on button "Застосувати" at bounding box center [826, 167] width 36 height 10
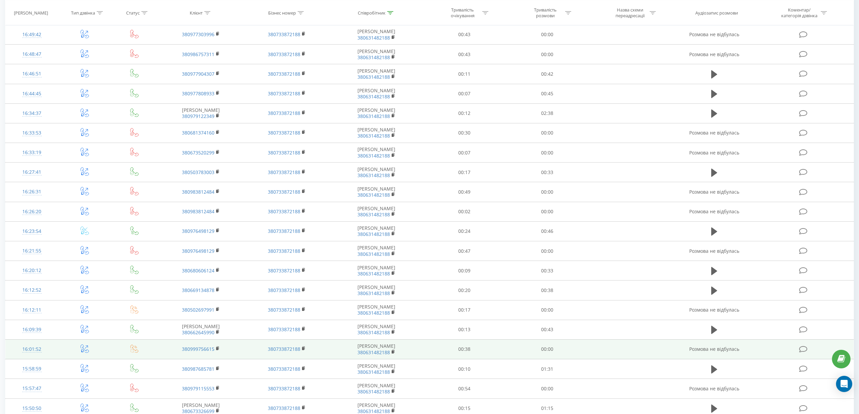
scroll to position [218, 0]
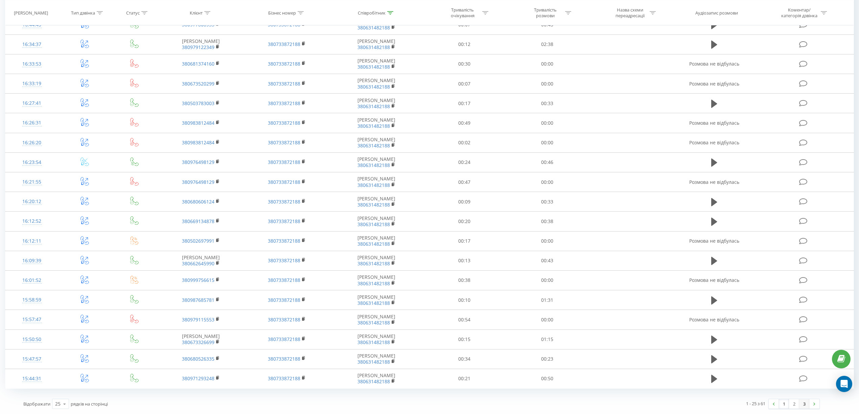
click at [802, 405] on link "3" at bounding box center [804, 403] width 10 height 9
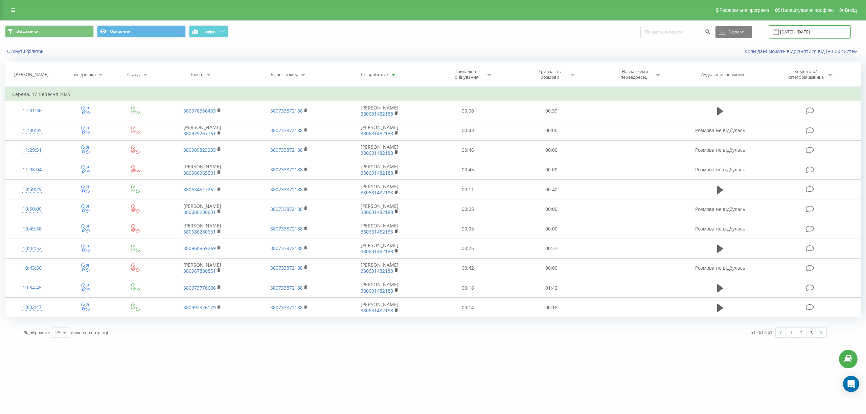
click at [843, 34] on input "17.09.2025 - 17.09.2025" at bounding box center [810, 31] width 82 height 13
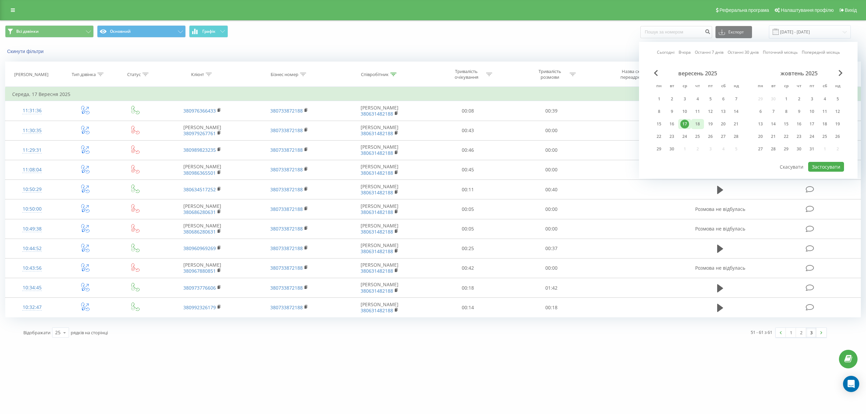
click at [700, 122] on div "18" at bounding box center [697, 124] width 9 height 9
click at [813, 167] on button "Застосувати" at bounding box center [826, 167] width 36 height 10
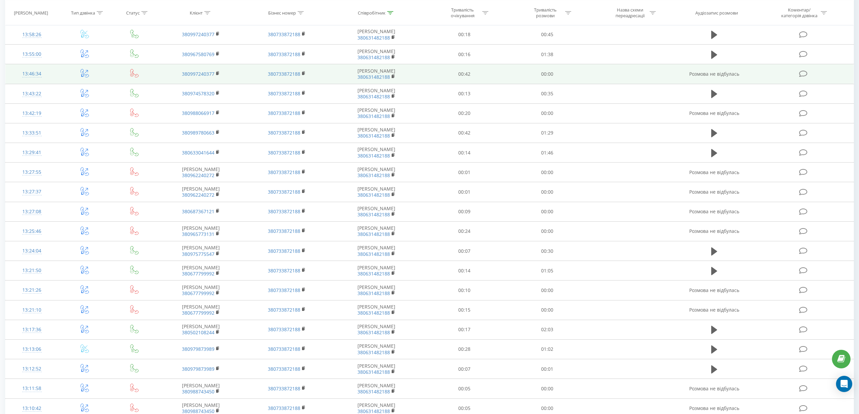
scroll to position [234, 0]
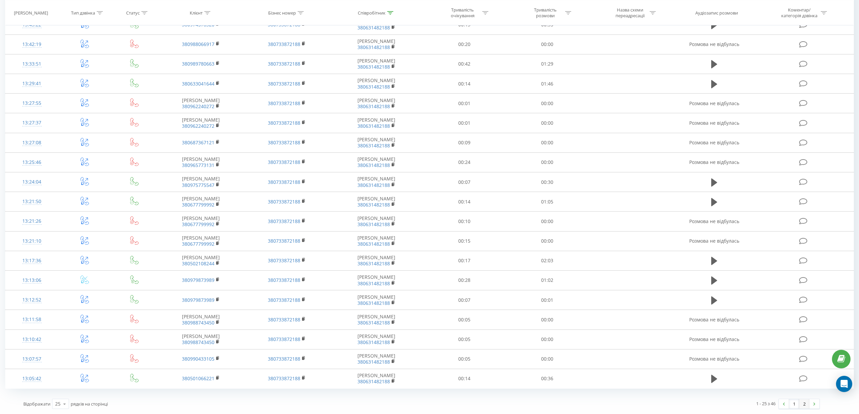
click at [805, 404] on link "2" at bounding box center [804, 403] width 10 height 9
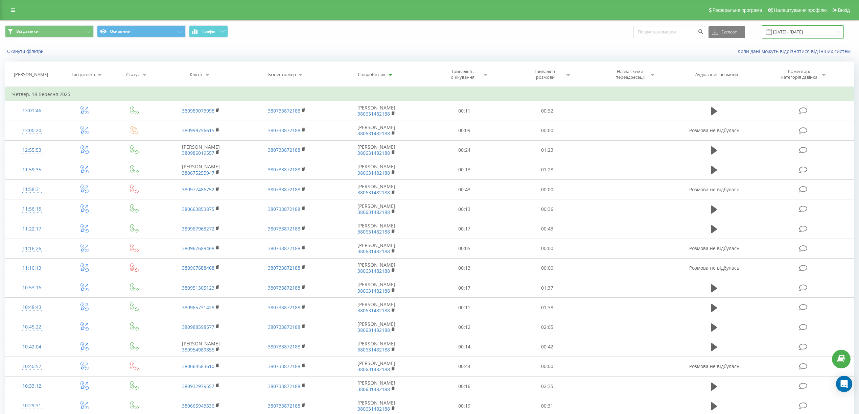
click at [834, 32] on input "18.09.2025 - 18.09.2025" at bounding box center [803, 31] width 82 height 13
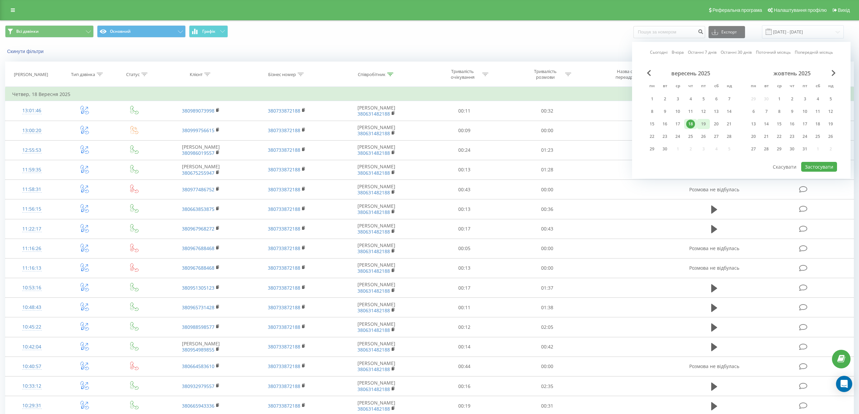
click at [703, 123] on div "19" at bounding box center [703, 124] width 9 height 9
click at [810, 163] on button "Застосувати" at bounding box center [819, 167] width 36 height 10
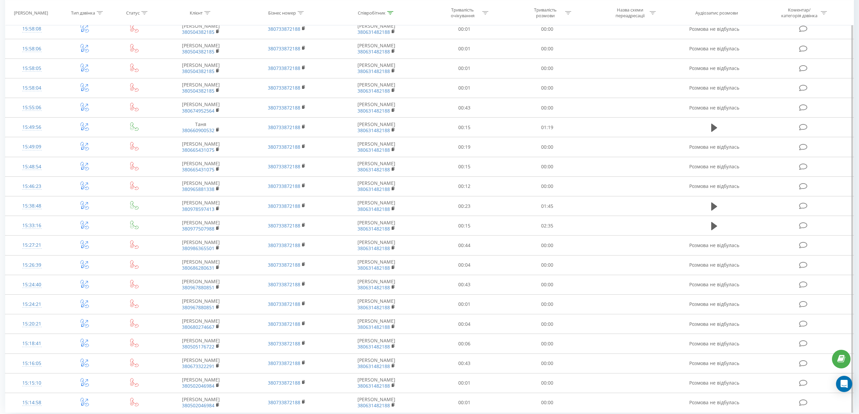
scroll to position [251, 0]
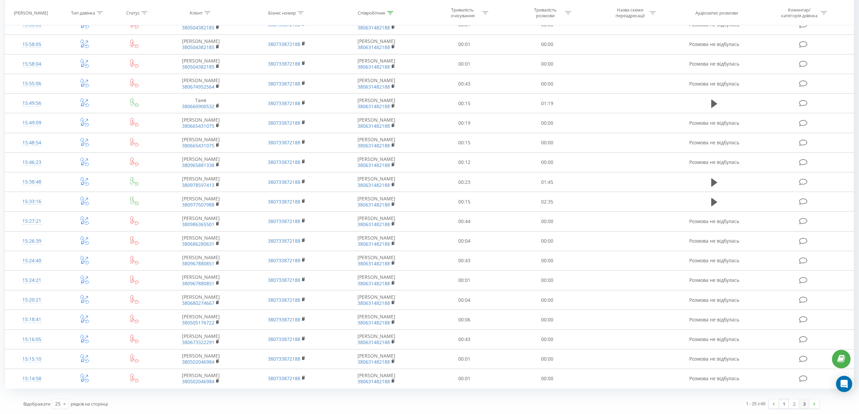
click at [801, 404] on link "3" at bounding box center [804, 403] width 10 height 9
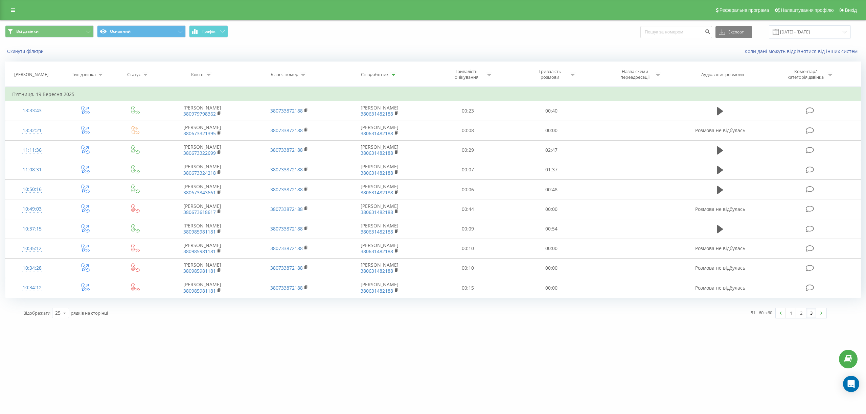
click at [148, 75] on icon at bounding box center [145, 74] width 6 height 3
click at [159, 126] on icon at bounding box center [160, 123] width 7 height 7
click at [136, 183] on div "Успішний" at bounding box center [135, 179] width 59 height 11
click at [150, 141] on span "OK" at bounding box center [149, 137] width 19 height 10
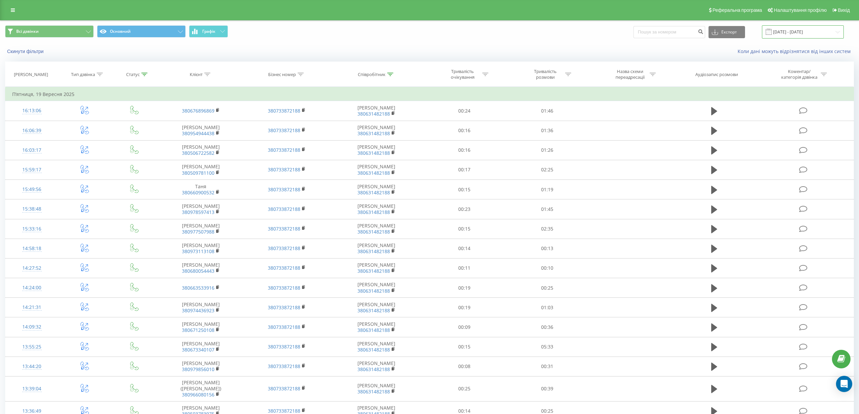
click at [800, 29] on input "19.09.2025 - 19.09.2025" at bounding box center [803, 31] width 82 height 13
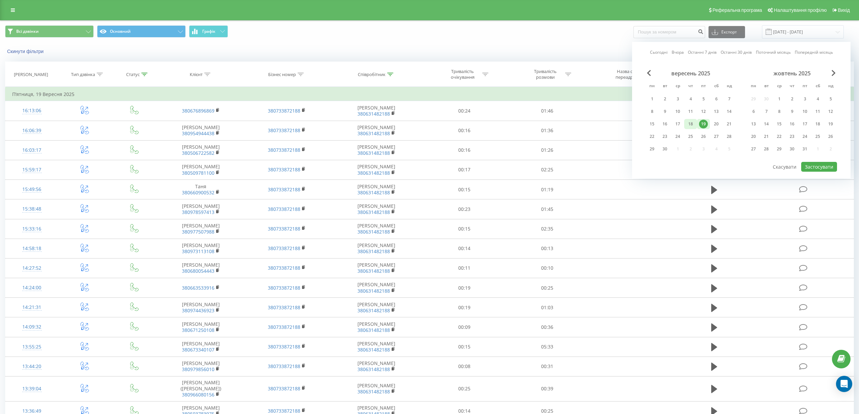
click at [689, 123] on div "18" at bounding box center [690, 124] width 9 height 9
click at [810, 164] on button "Застосувати" at bounding box center [819, 167] width 36 height 10
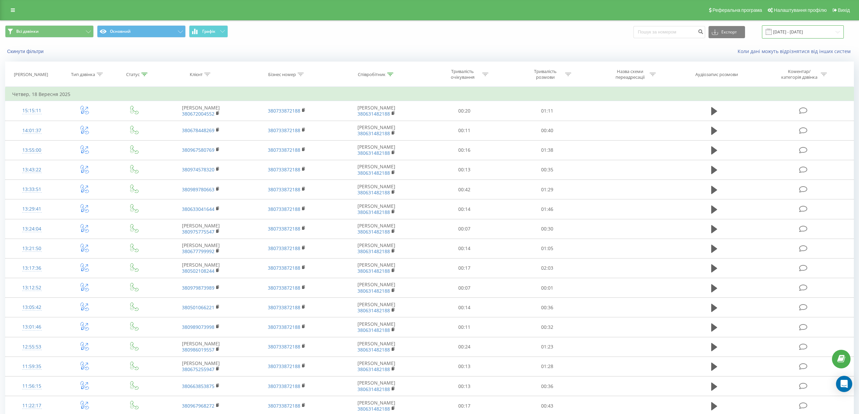
click at [816, 29] on input "18.09.2025 - 18.09.2025" at bounding box center [803, 31] width 82 height 13
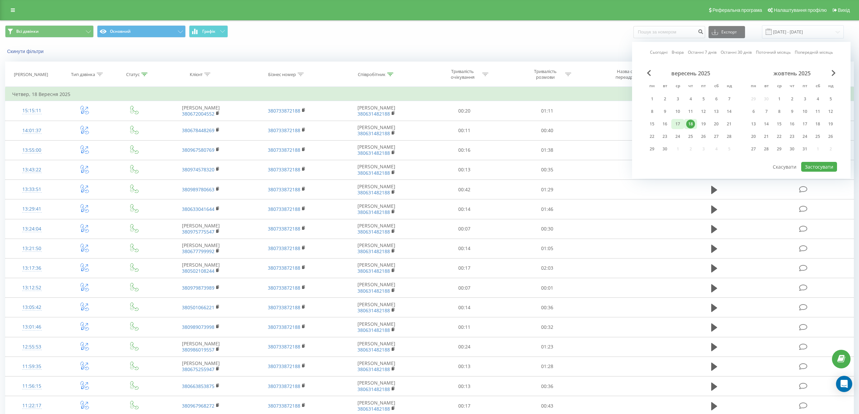
click at [675, 122] on div "17" at bounding box center [677, 124] width 9 height 9
click at [813, 166] on button "Застосувати" at bounding box center [819, 167] width 36 height 10
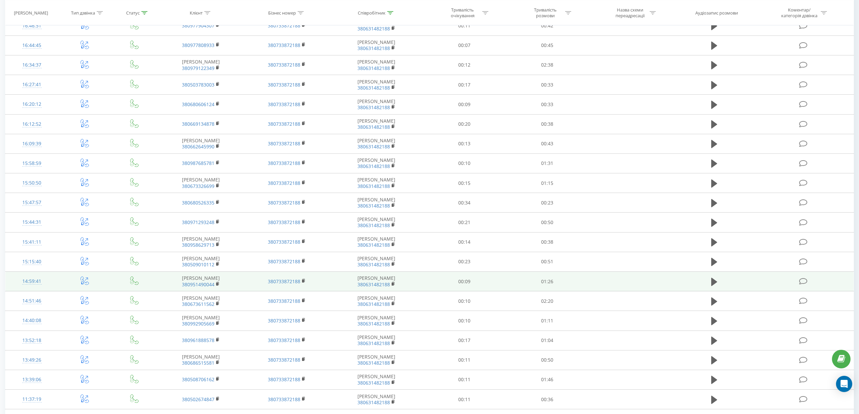
scroll to position [240, 0]
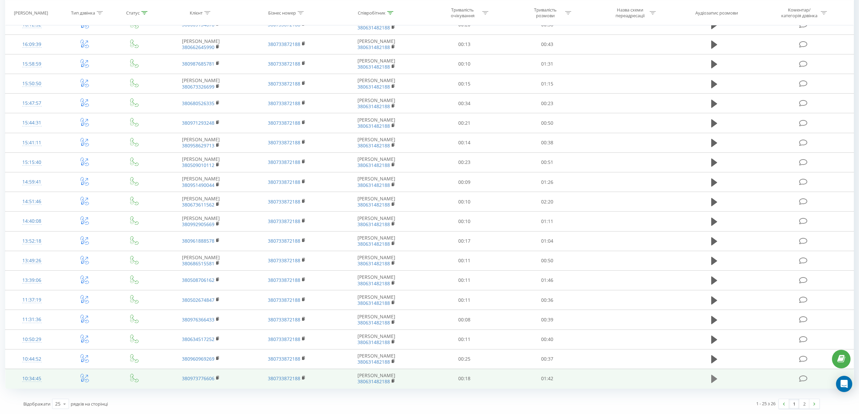
click at [714, 378] on icon at bounding box center [714, 379] width 6 height 8
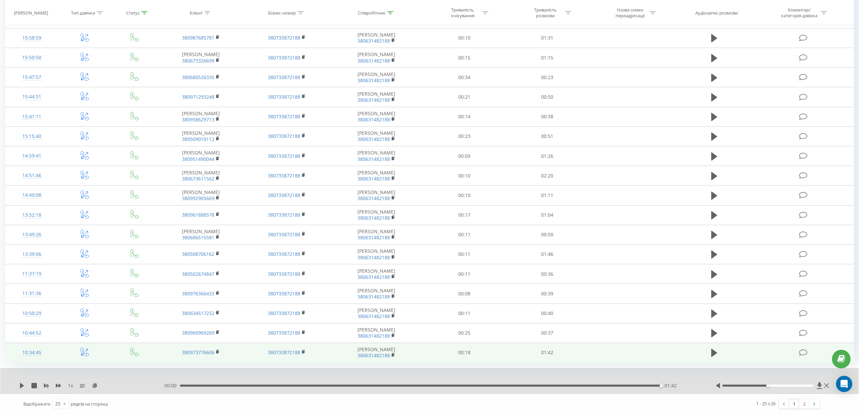
scroll to position [0, 0]
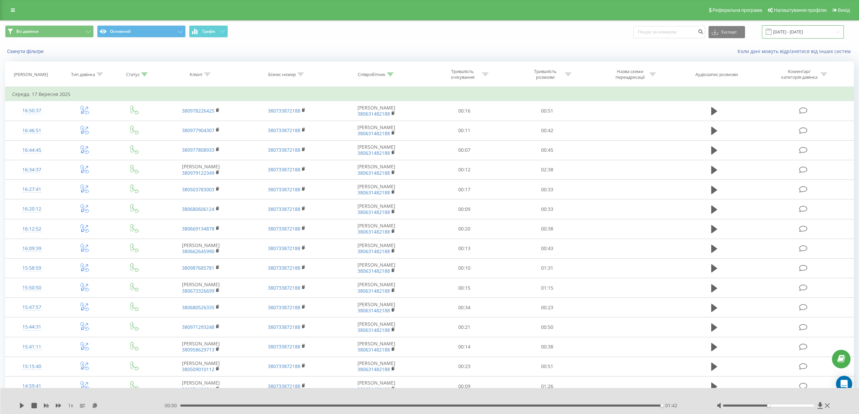
click at [790, 37] on input "17.09.2025 - 17.09.2025" at bounding box center [803, 31] width 82 height 13
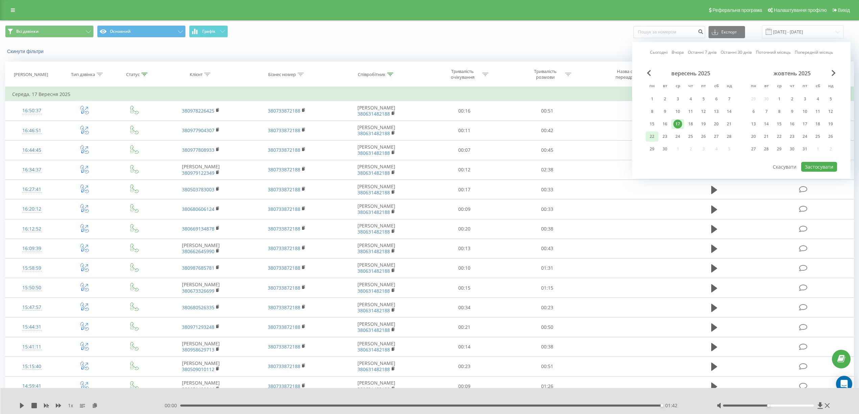
click at [651, 136] on div "22" at bounding box center [651, 136] width 9 height 9
click at [810, 166] on button "Застосувати" at bounding box center [819, 167] width 36 height 10
type input "[DATE] - [DATE]"
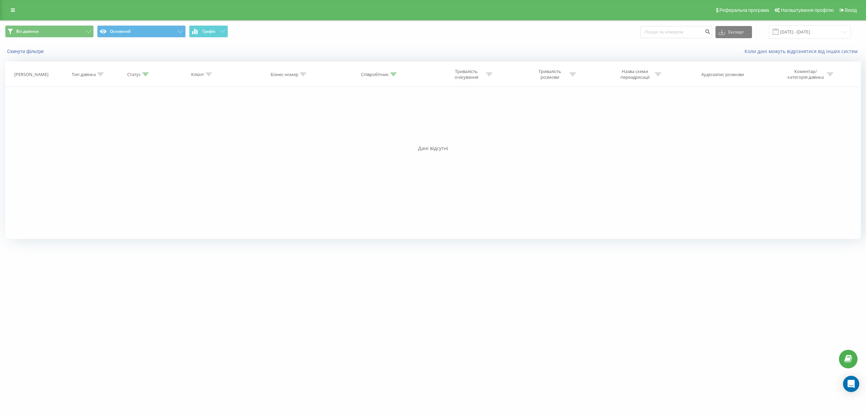
click at [393, 73] on icon at bounding box center [393, 74] width 6 height 3
drag, startPoint x: 371, startPoint y: 125, endPoint x: 271, endPoint y: 130, distance: 100.2
click at [271, 130] on div "Фільтрувати за умовою Дорівнює Введіть значення Скасувати OK Фільтрувати за умо…" at bounding box center [432, 163] width 855 height 152
type input "шиманський"
click button "OK" at bounding box center [393, 136] width 29 height 8
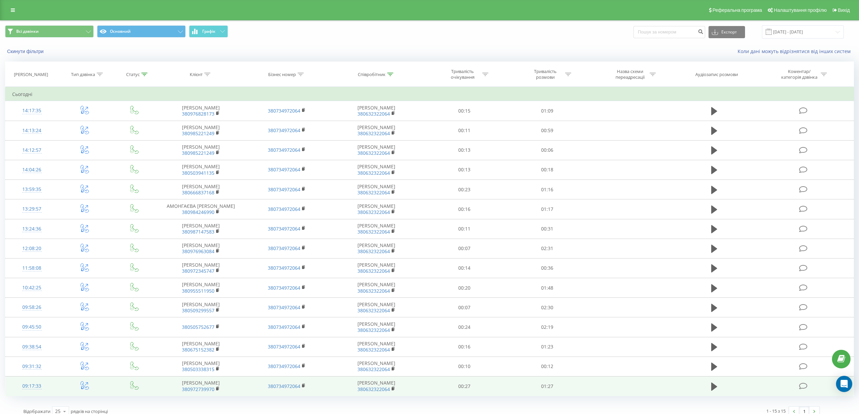
scroll to position [48, 0]
